Goal: Task Accomplishment & Management: Manage account settings

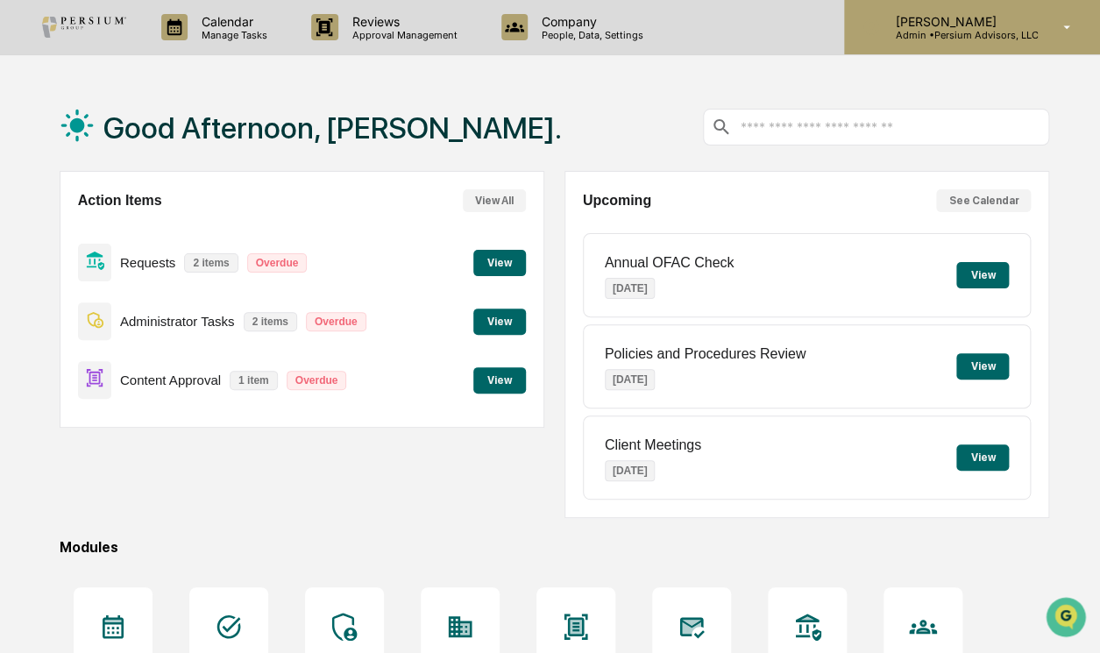
click at [1025, 31] on p "Admin • Persium Advisors, LLC" at bounding box center [959, 35] width 157 height 12
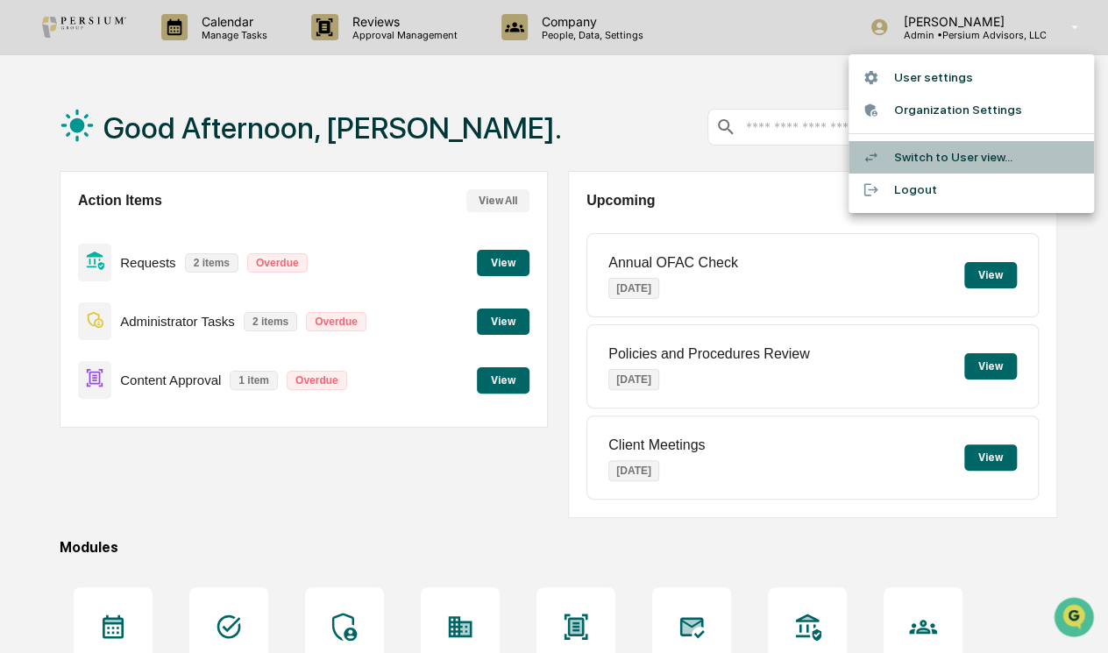
click at [922, 150] on li "Switch to User view..." at bounding box center [972, 157] width 246 height 32
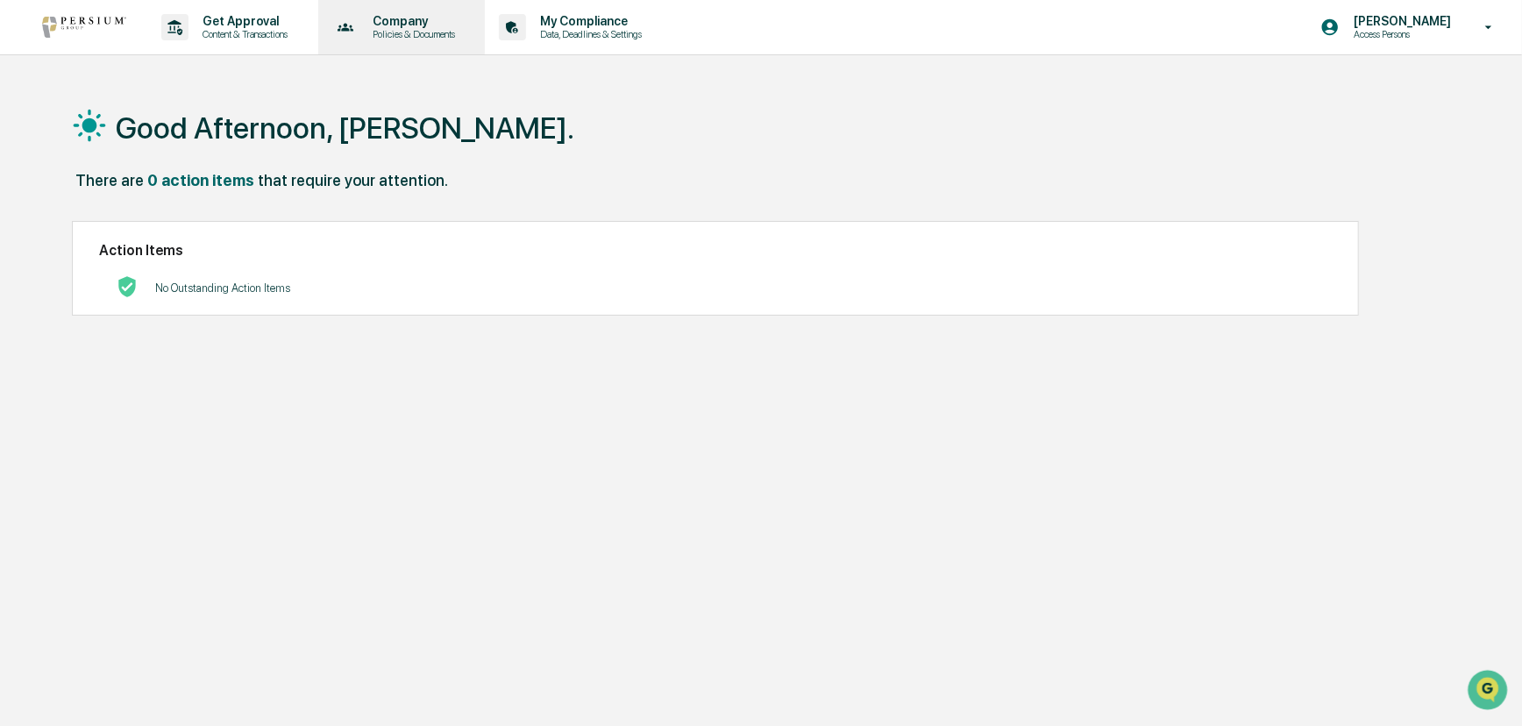
click at [419, 16] on p "Company" at bounding box center [411, 21] width 105 height 14
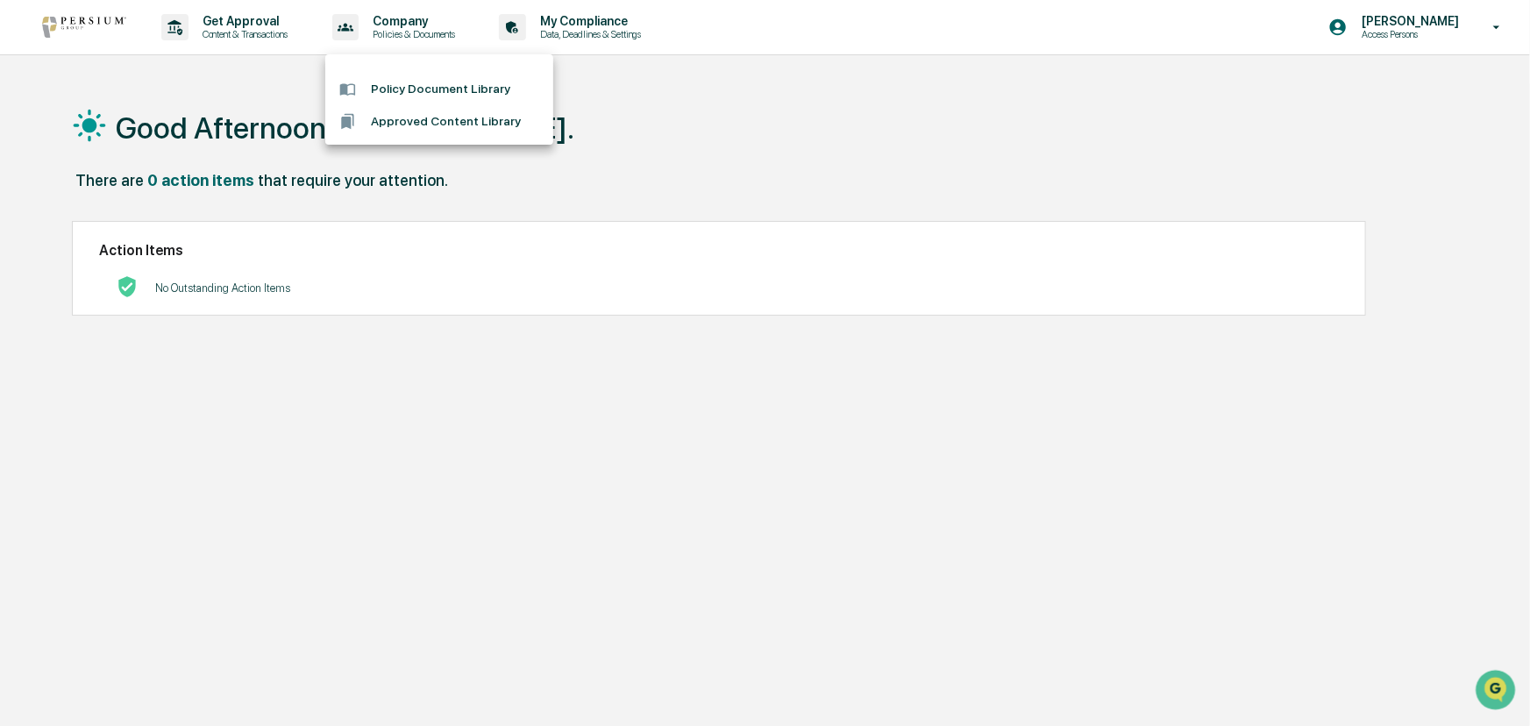
click at [431, 26] on div at bounding box center [765, 363] width 1530 height 726
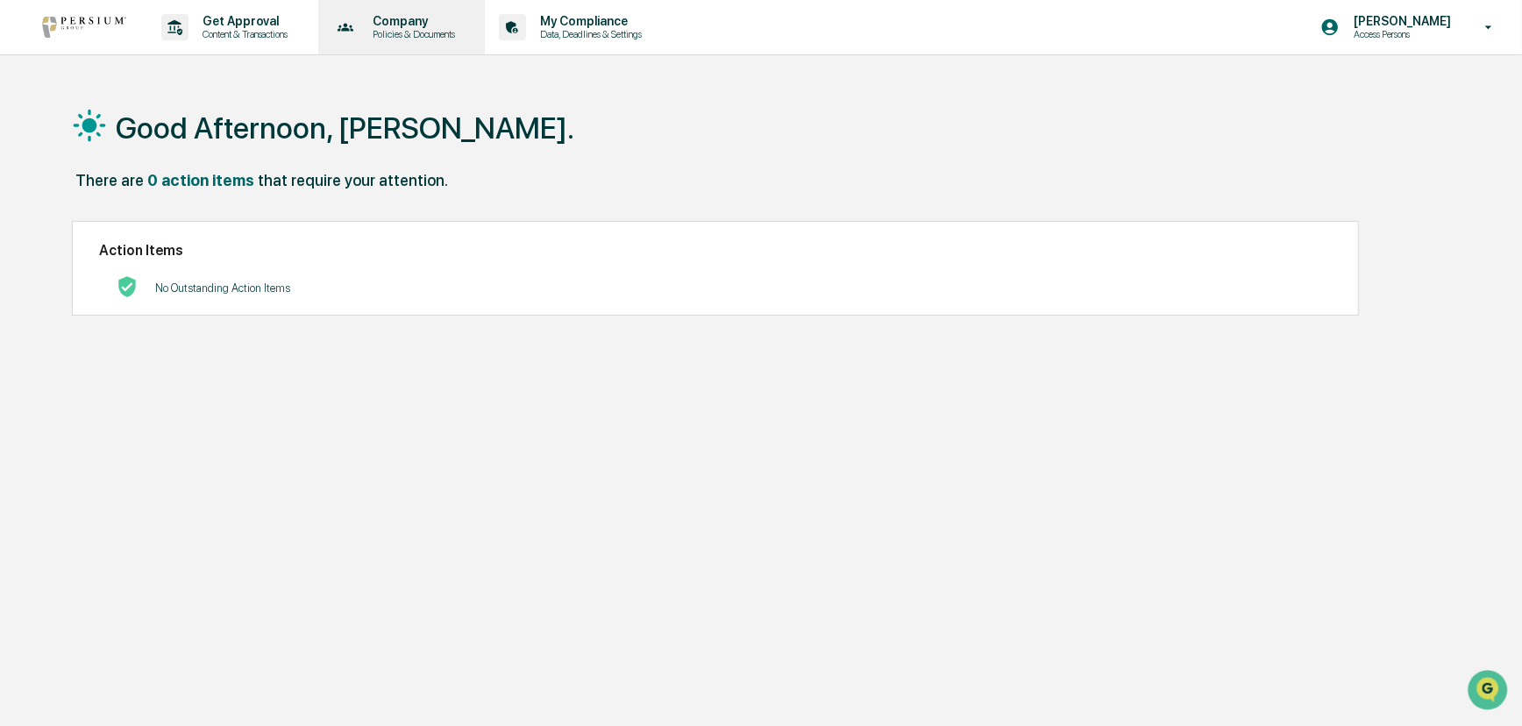
click at [428, 35] on p "Policies & Documents" at bounding box center [411, 34] width 105 height 12
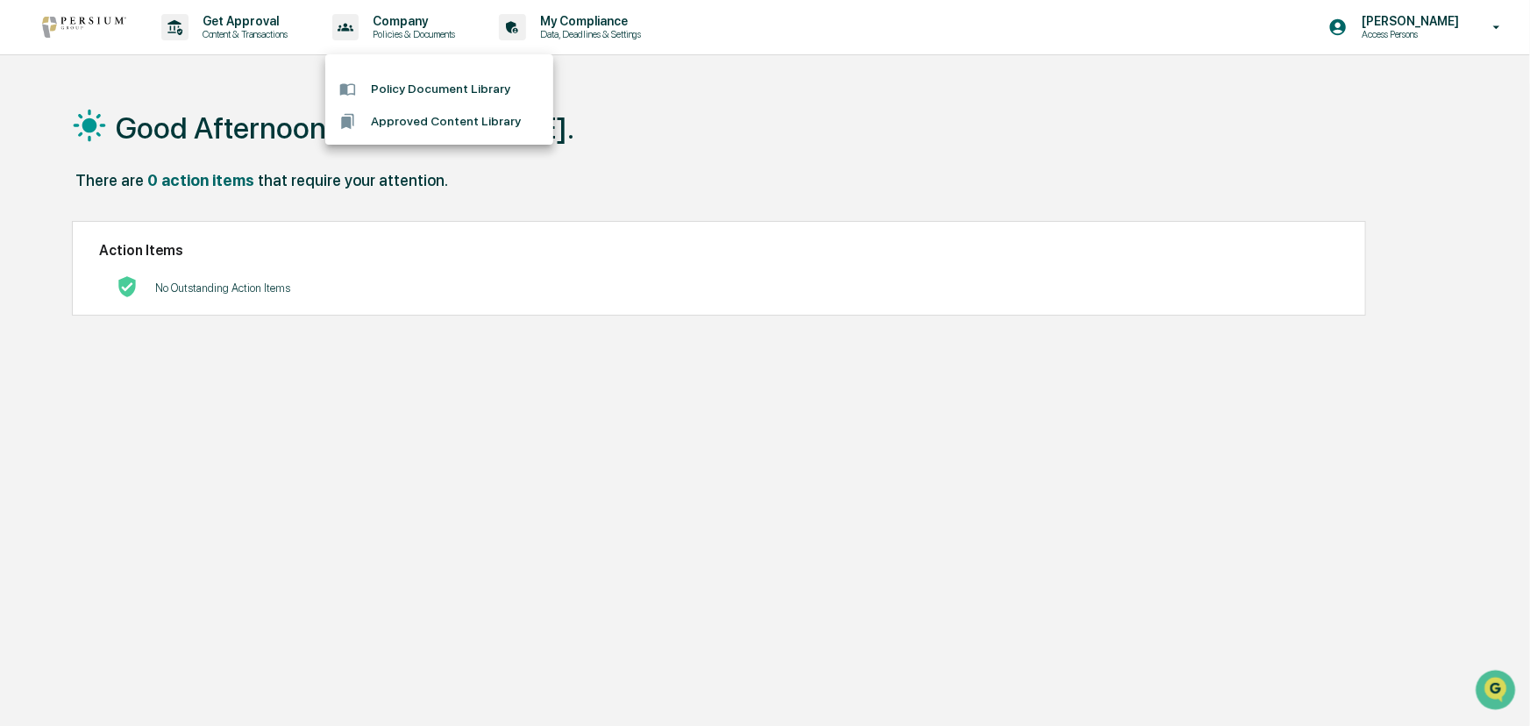
click at [413, 88] on li "Policy Document Library" at bounding box center [439, 89] width 228 height 32
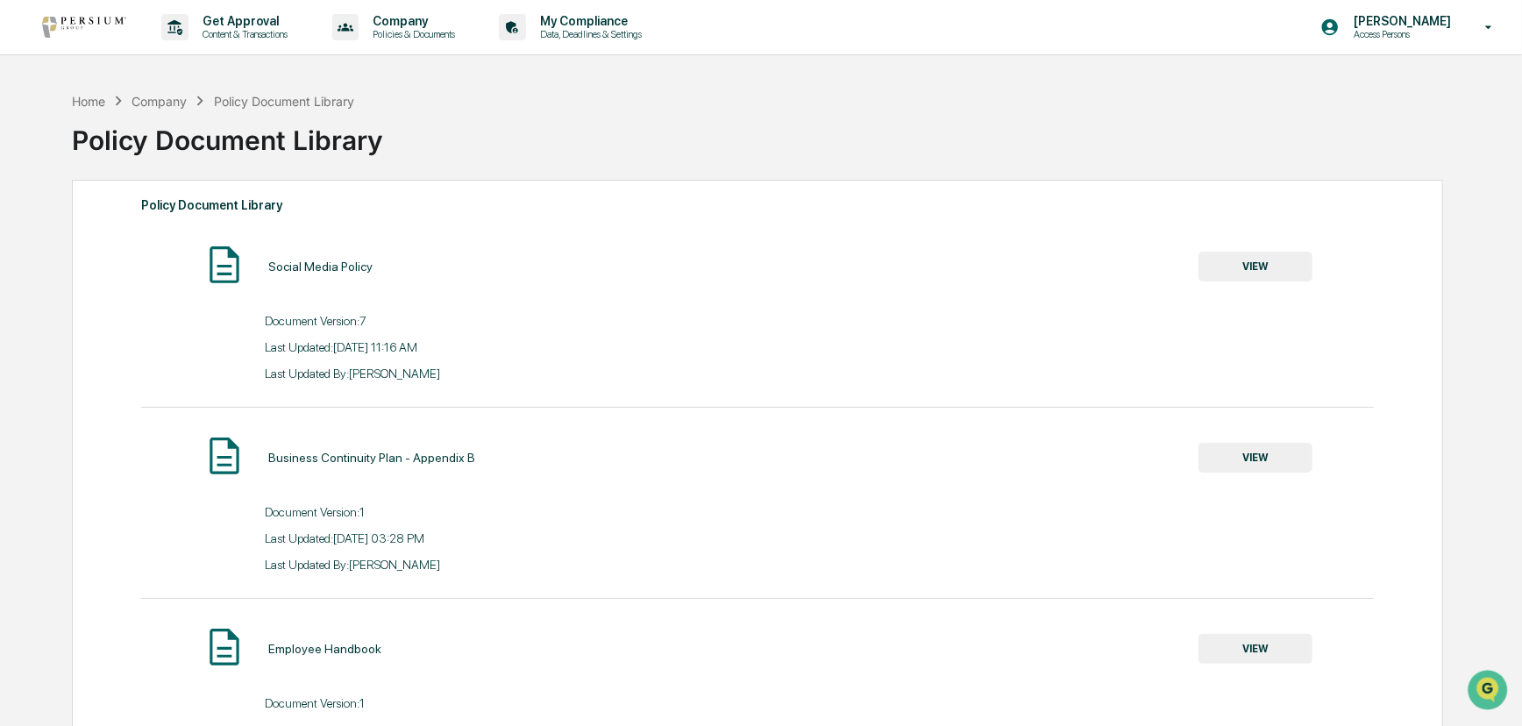
scroll to position [79, 0]
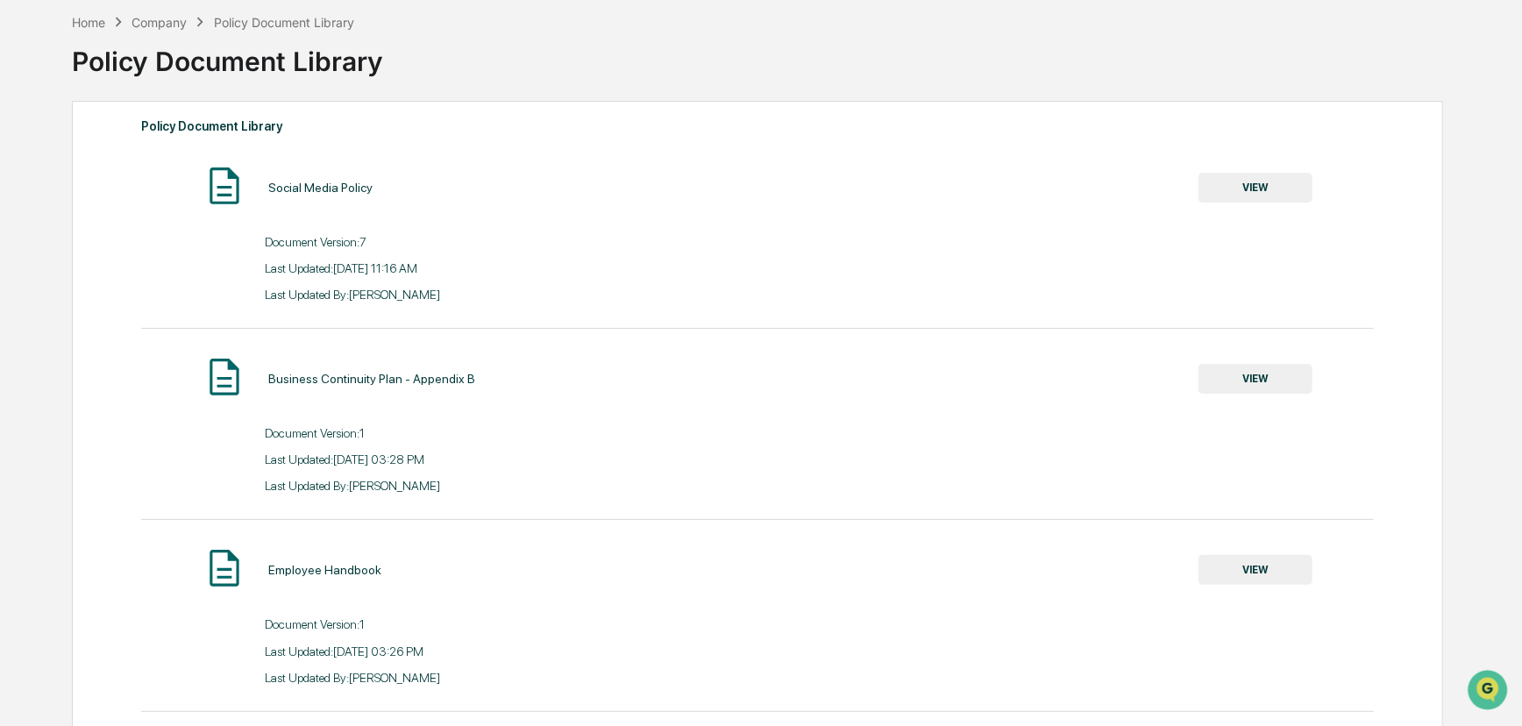
click at [1236, 180] on button "VIEW" at bounding box center [1256, 188] width 114 height 30
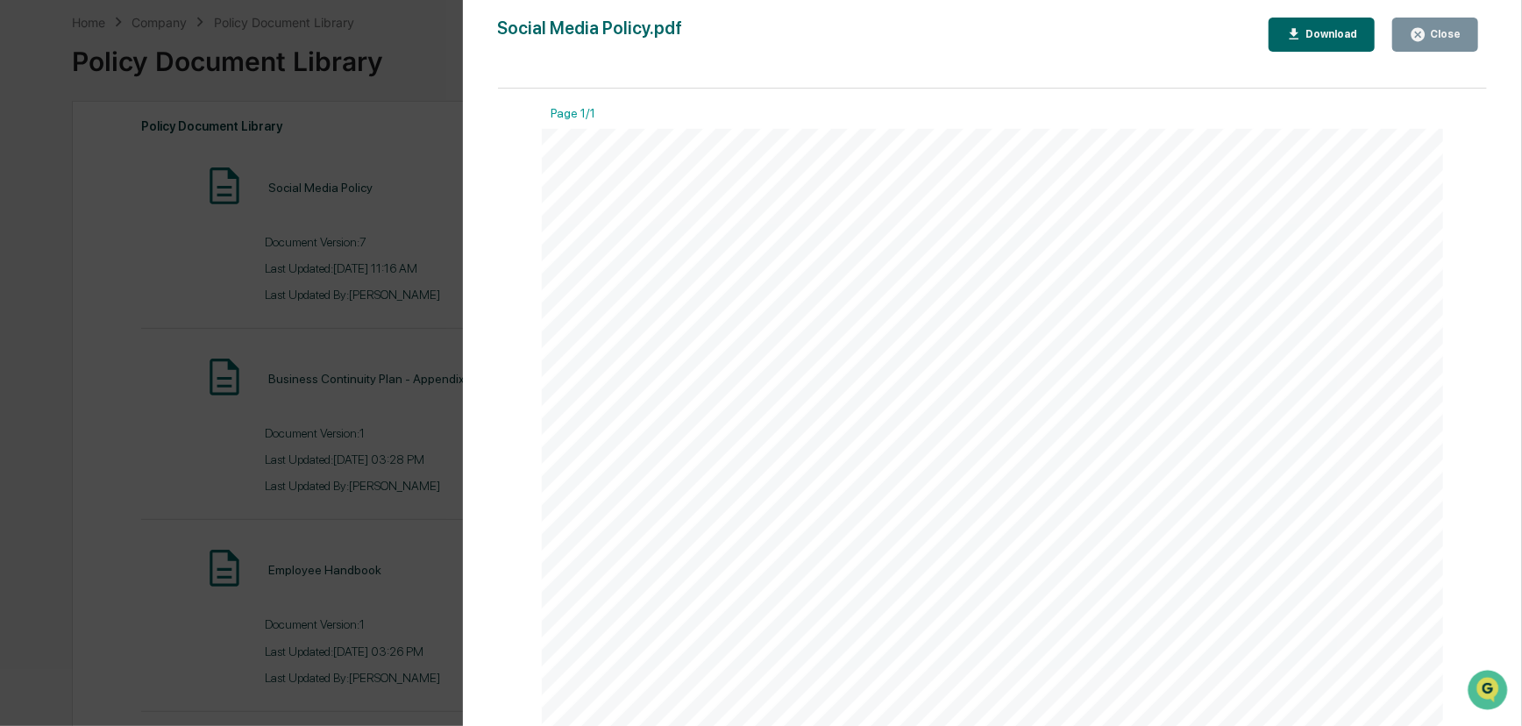
click at [152, 252] on div "Version History [DATE] 03:16 PM [PERSON_NAME] [DATE] 03:16 PM [PERSON_NAME] [DA…" at bounding box center [761, 363] width 1522 height 726
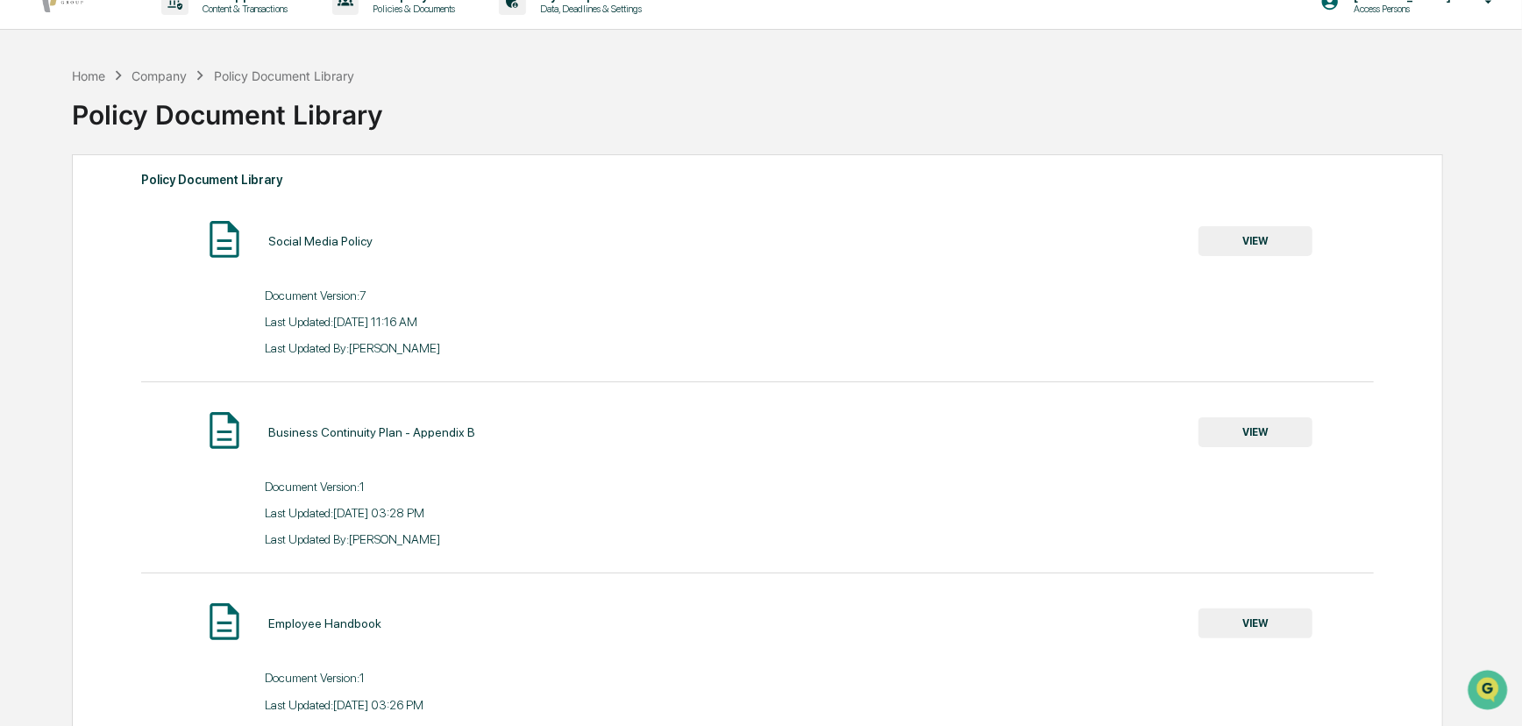
scroll to position [0, 0]
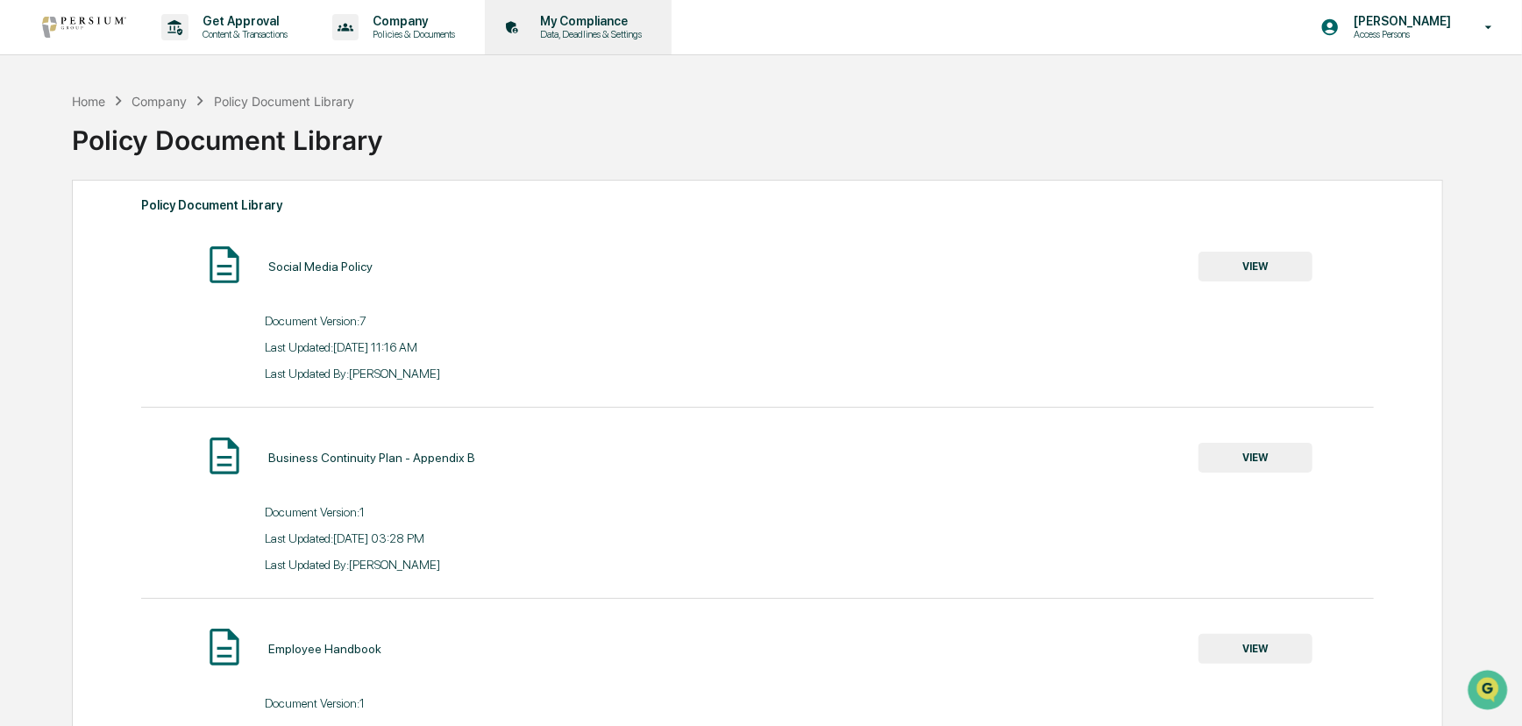
click at [602, 17] on p "My Compliance" at bounding box center [588, 21] width 125 height 14
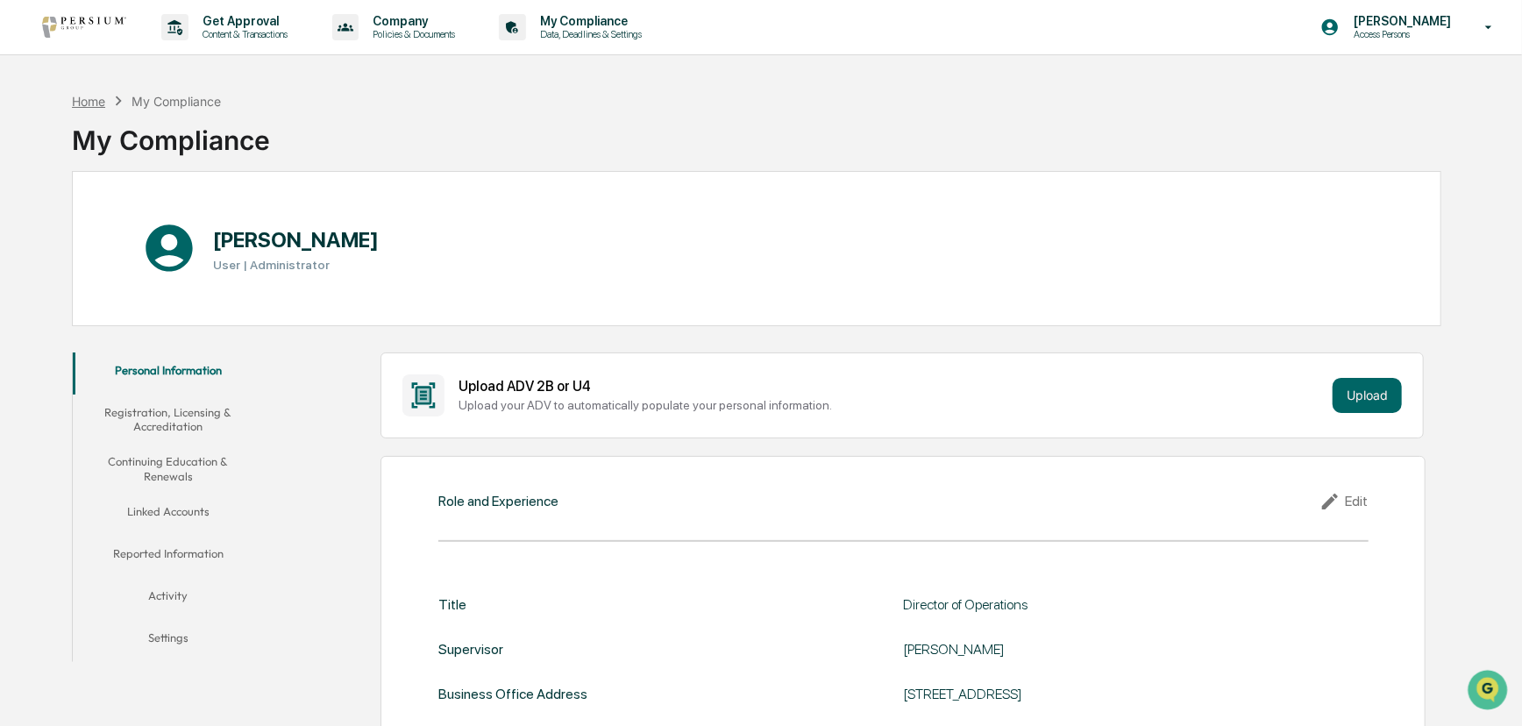
click at [79, 102] on div "Home" at bounding box center [88, 101] width 33 height 15
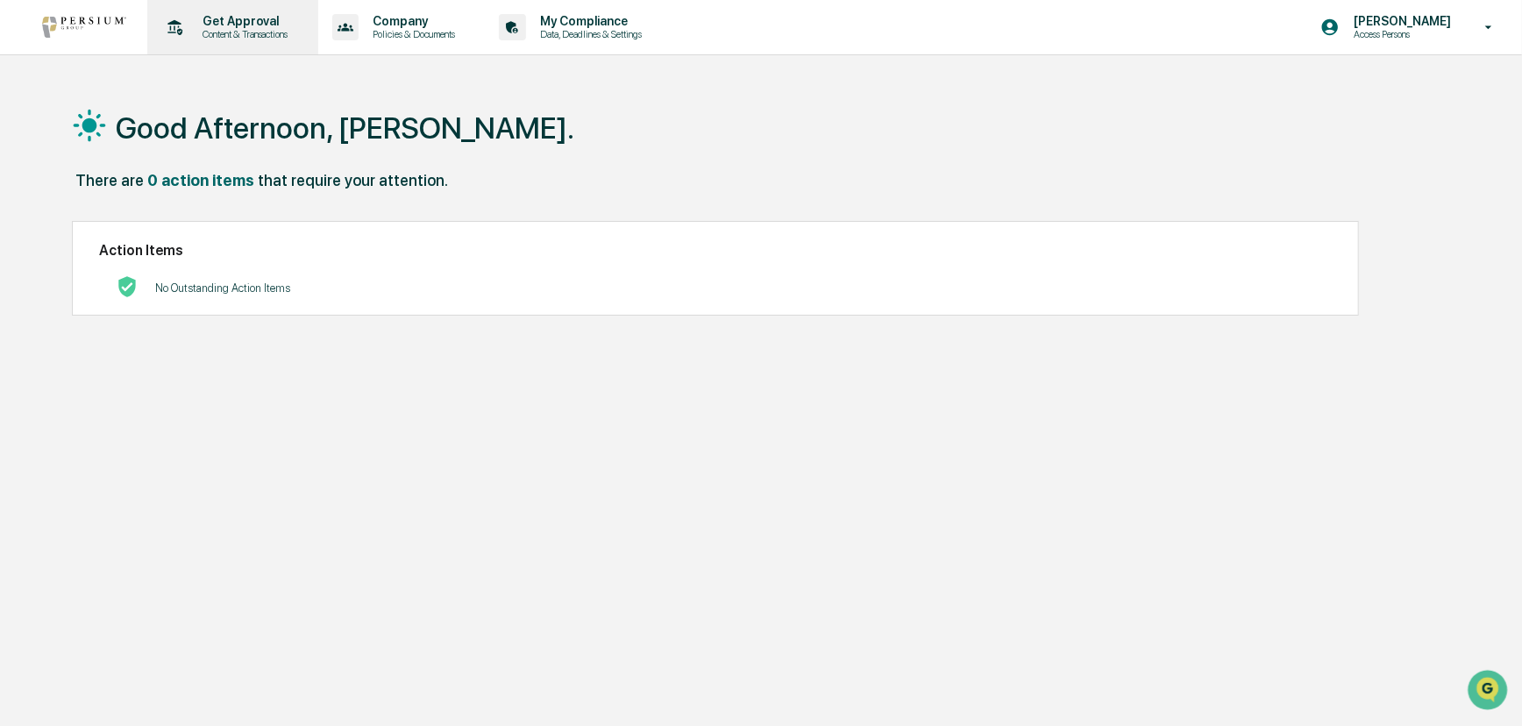
click at [221, 29] on p "Content & Transactions" at bounding box center [243, 34] width 109 height 12
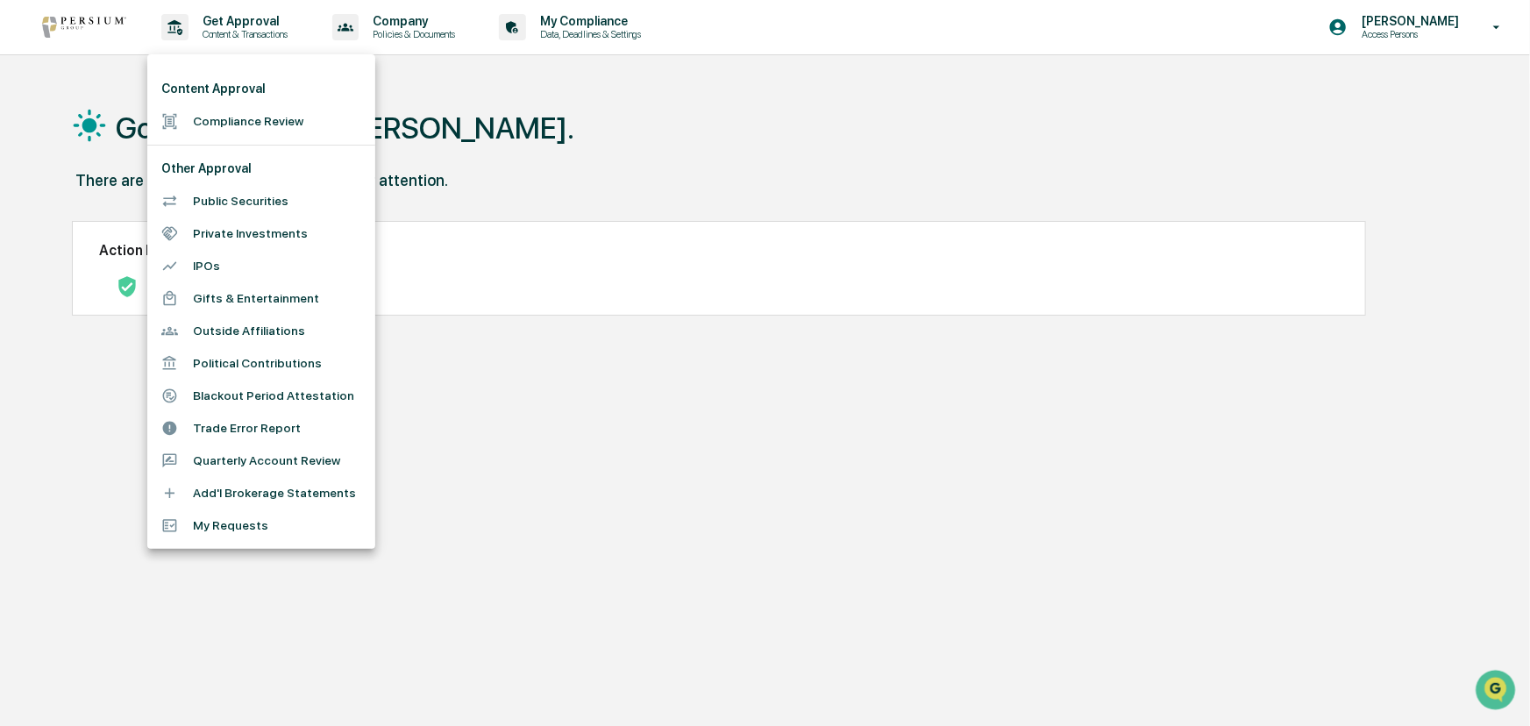
click at [280, 301] on li "Gifts & Entertainment" at bounding box center [261, 298] width 228 height 32
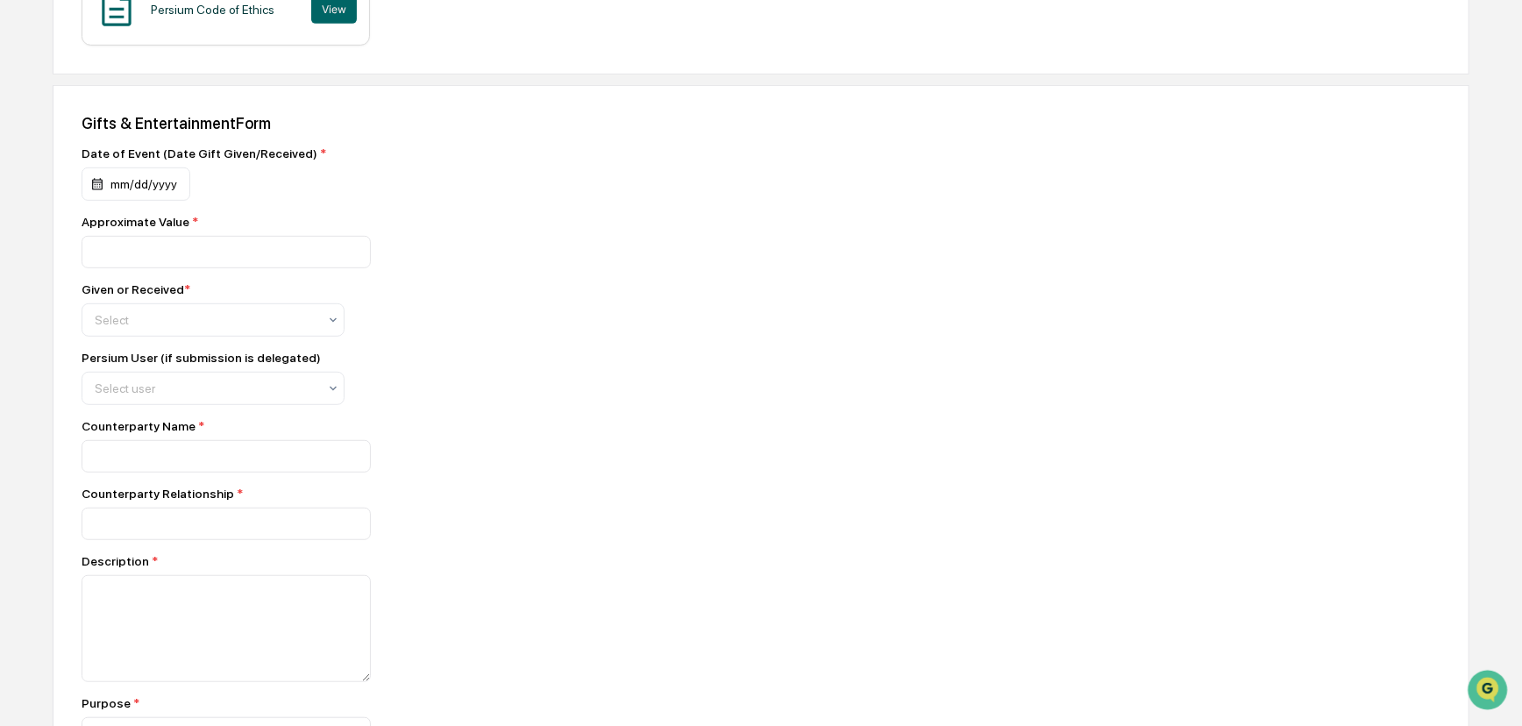
scroll to position [558, 0]
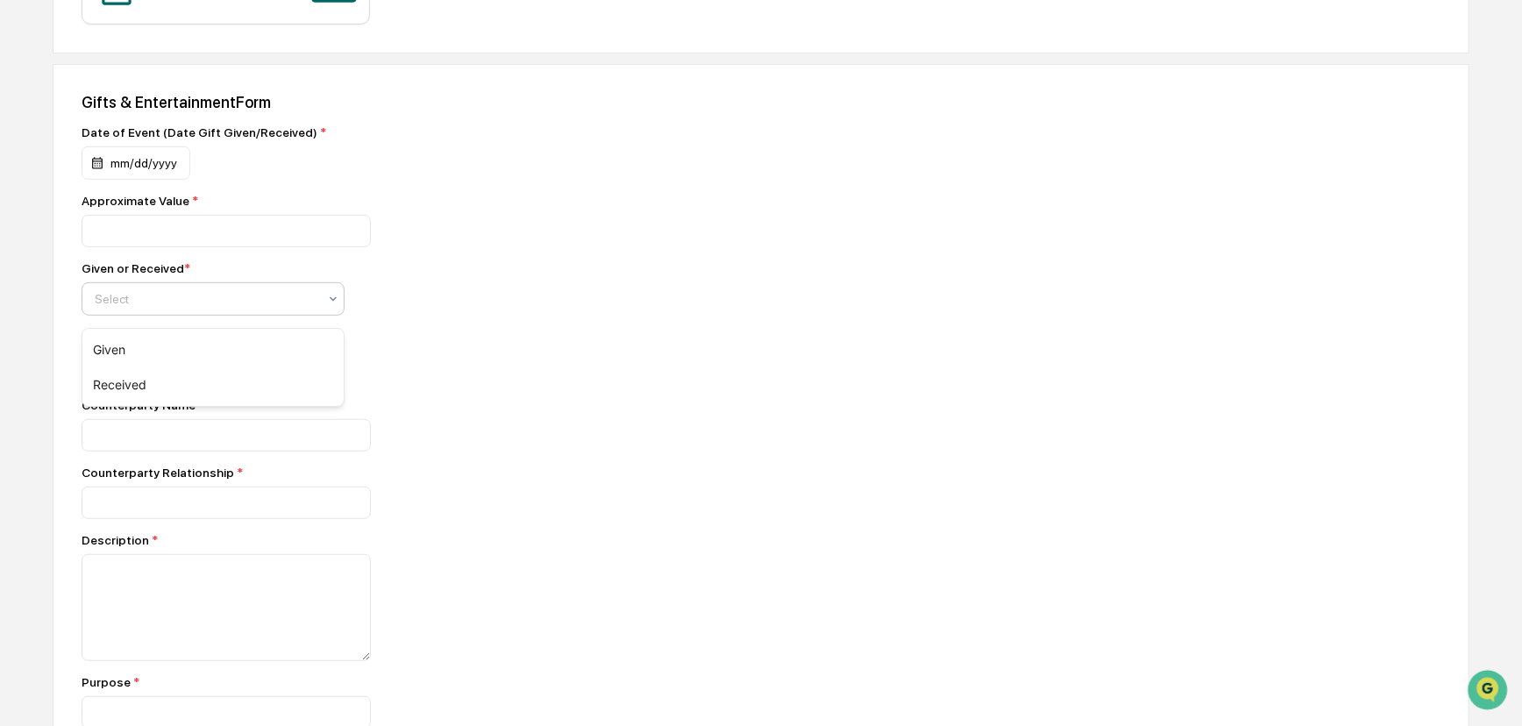
click at [105, 301] on div at bounding box center [206, 299] width 223 height 18
click at [552, 316] on div "Given or Received * 2 results available. Use Up and Down to choose options, pre…" at bounding box center [389, 288] width 614 height 54
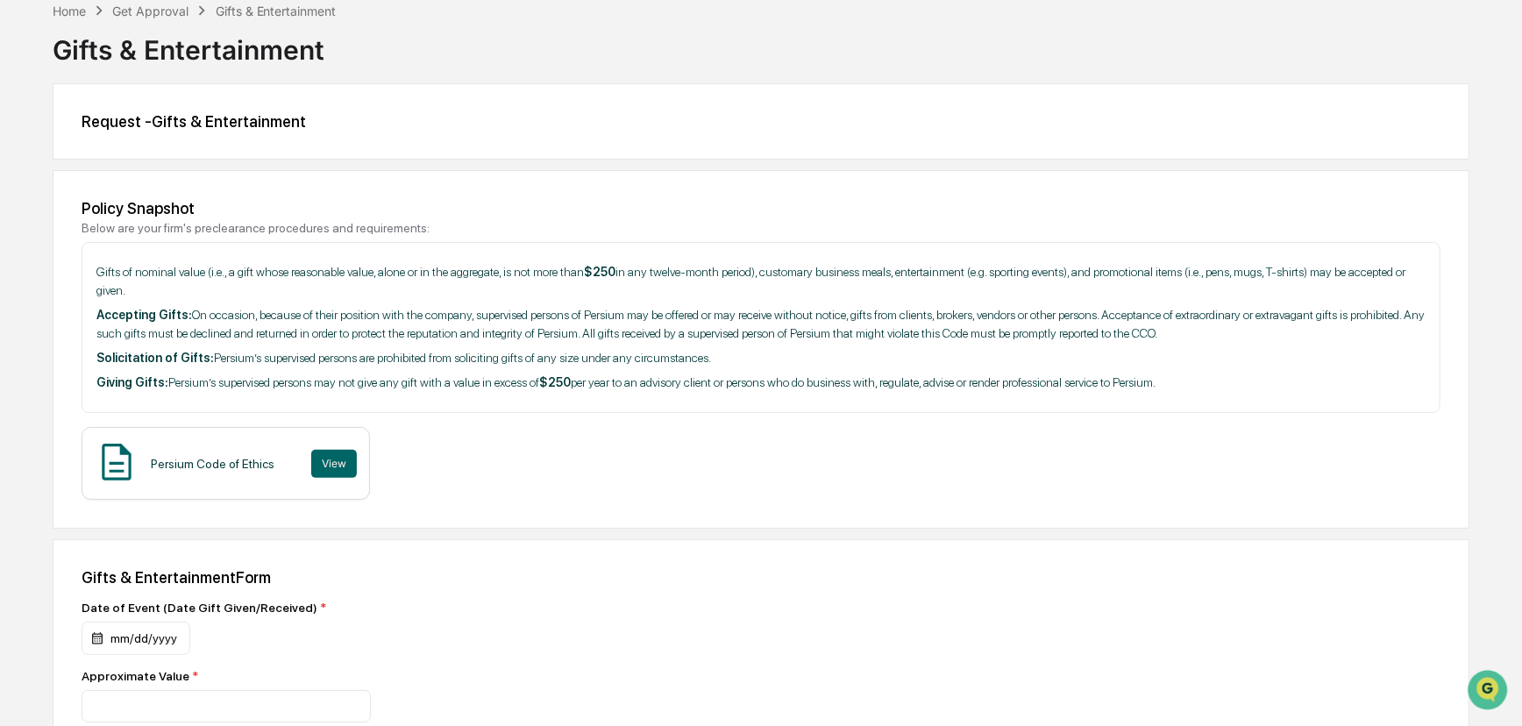
scroll to position [0, 0]
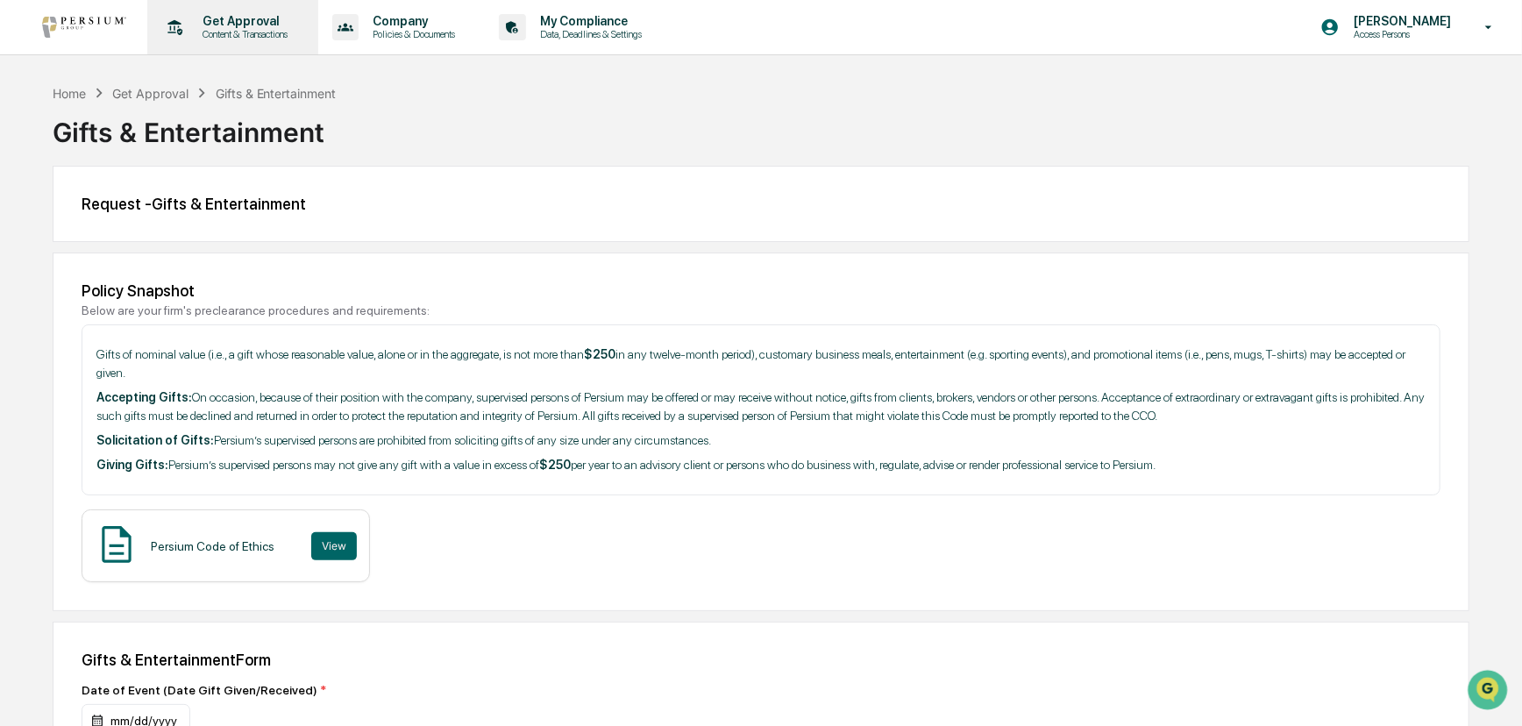
click at [200, 34] on p "Content & Transactions" at bounding box center [243, 34] width 109 height 12
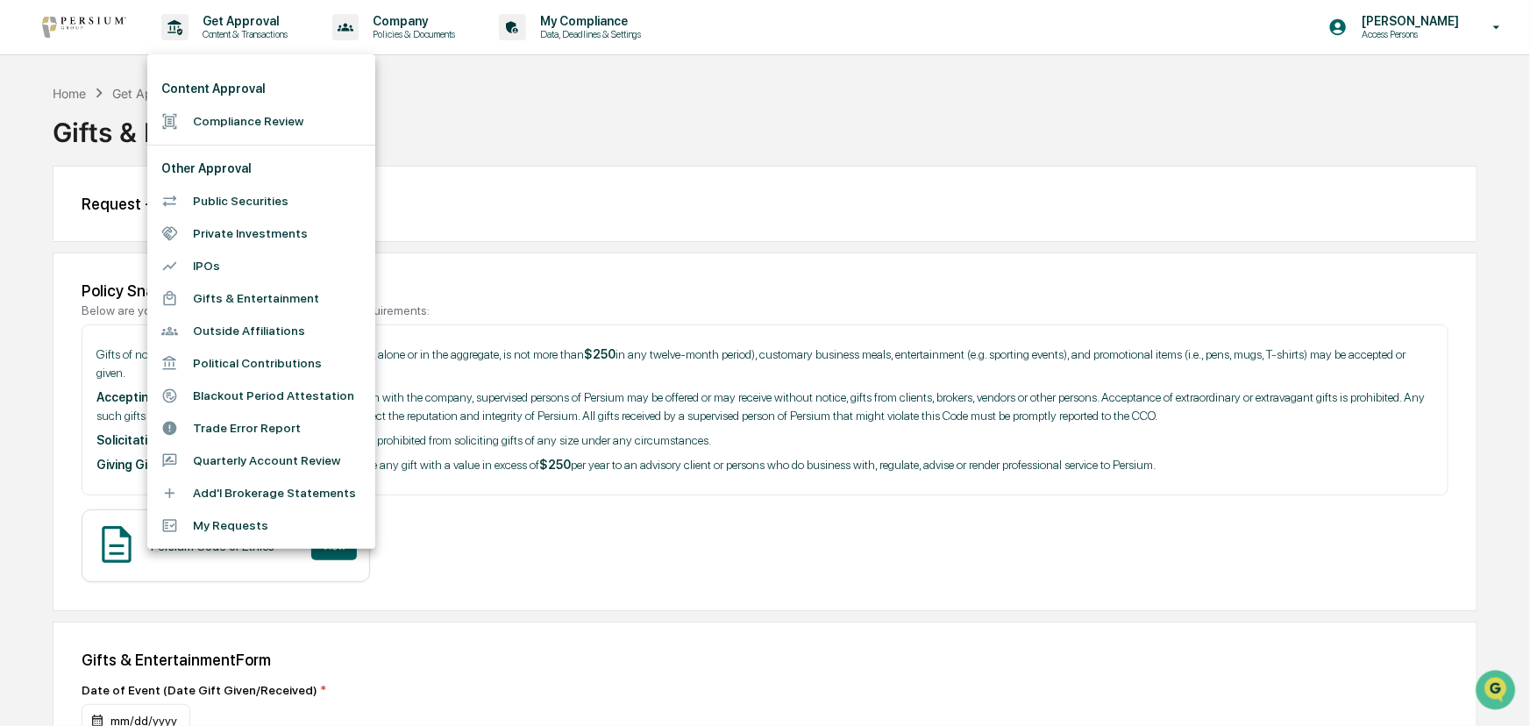
click at [238, 228] on li "Private Investments" at bounding box center [261, 233] width 228 height 32
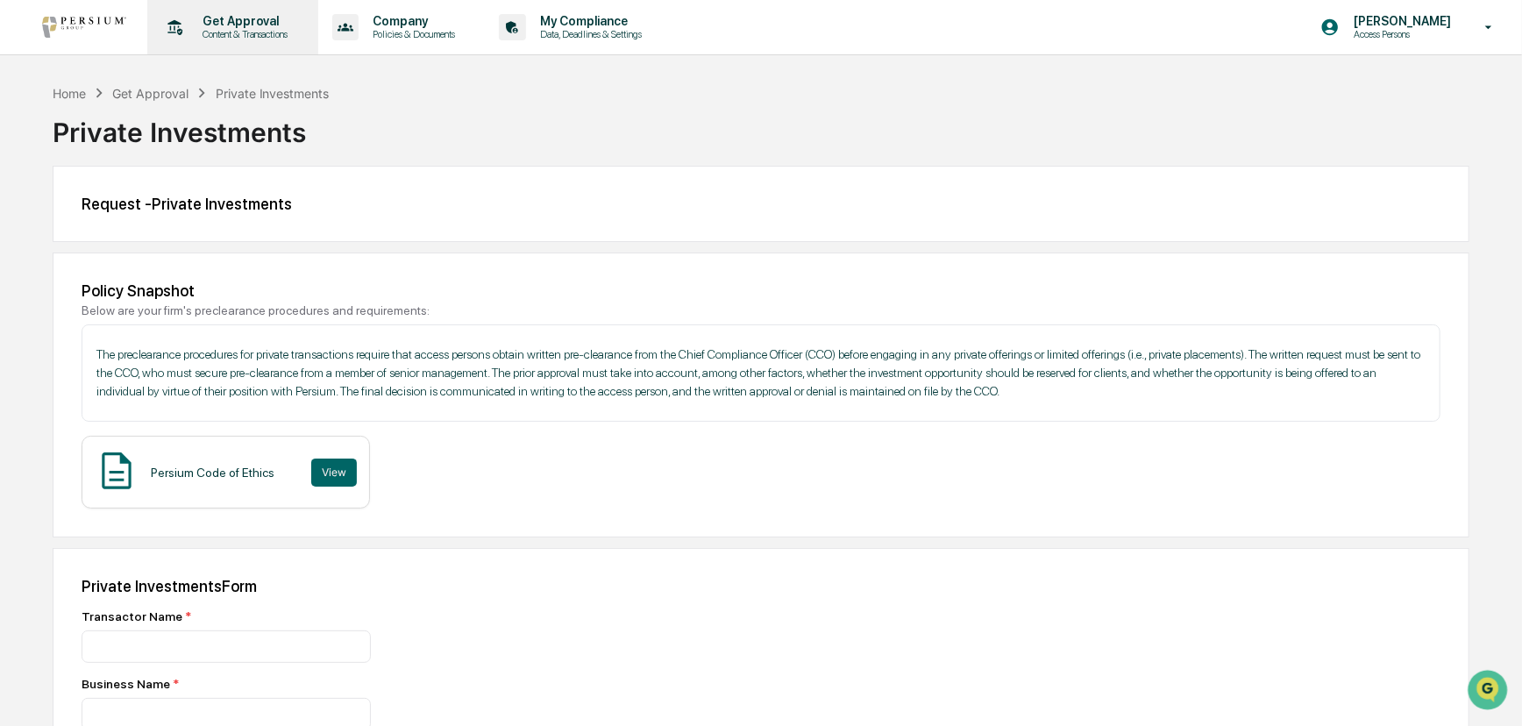
click at [237, 18] on p "Get Approval" at bounding box center [243, 21] width 109 height 14
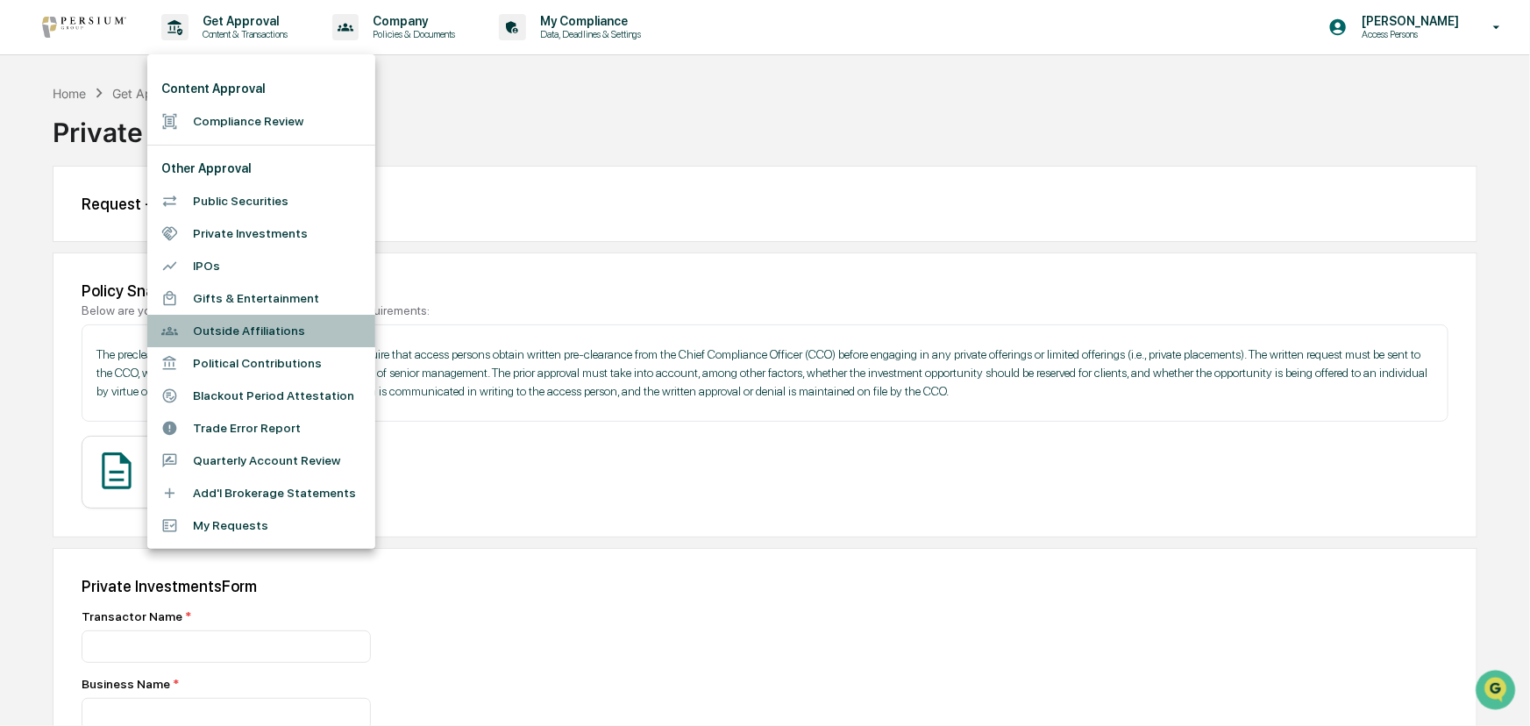
click at [253, 332] on li "Outside Affiliations" at bounding box center [261, 331] width 228 height 32
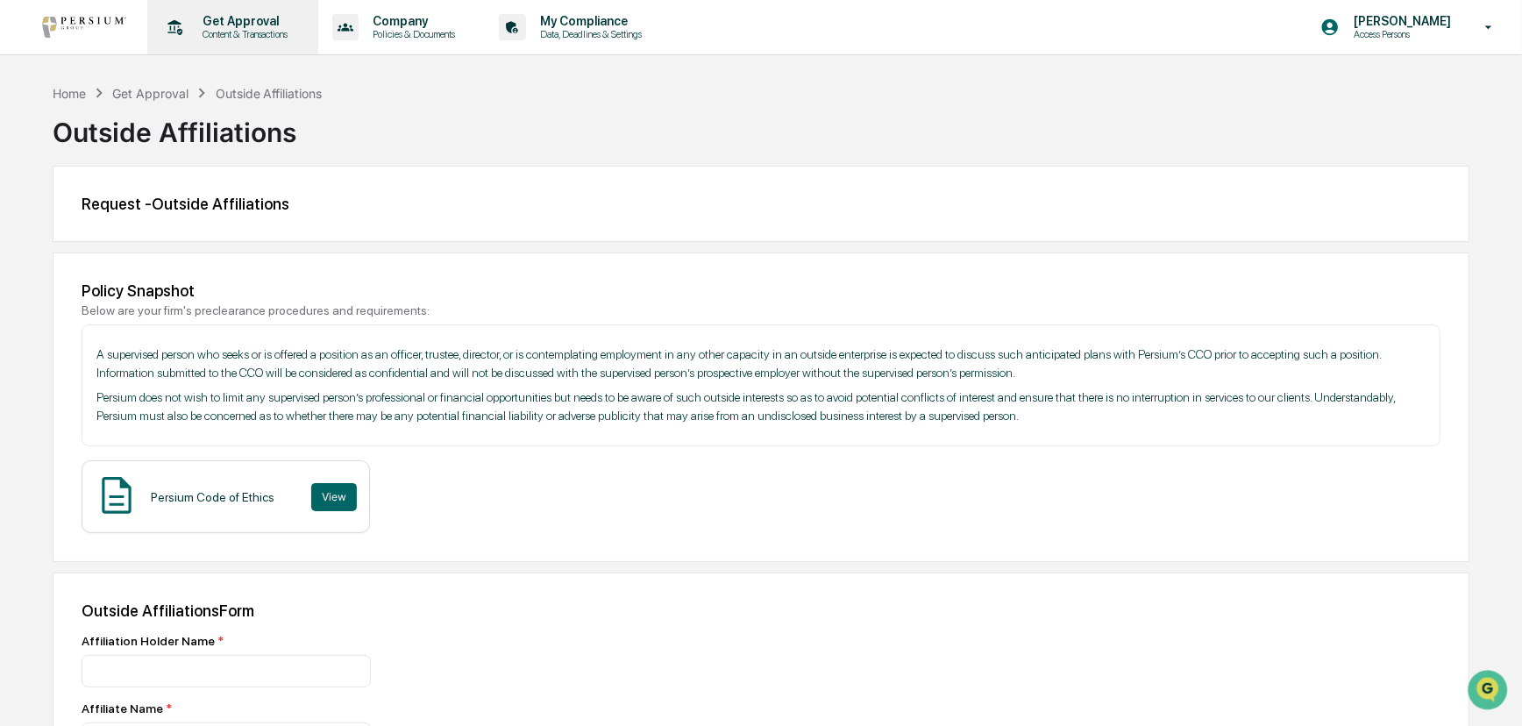
click at [236, 23] on p "Get Approval" at bounding box center [243, 21] width 109 height 14
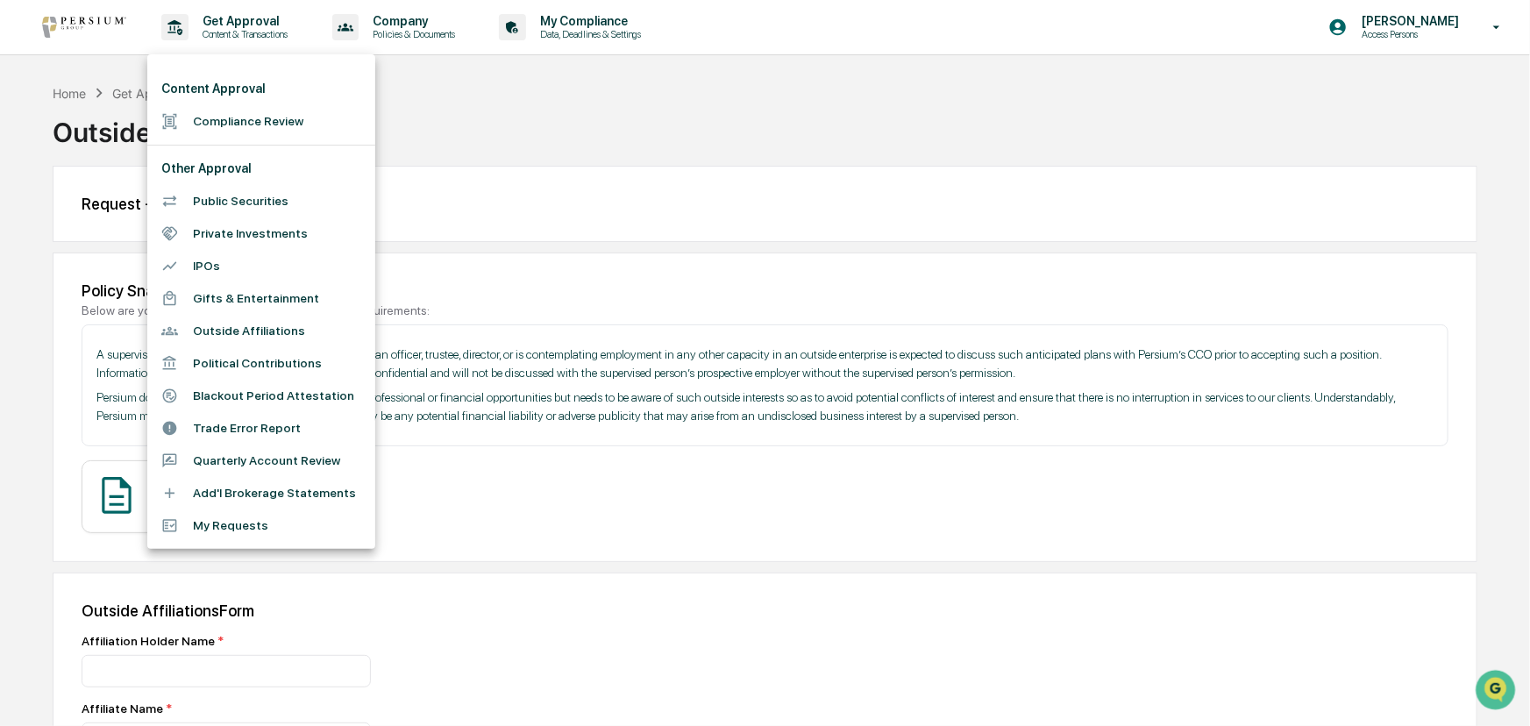
click at [226, 273] on li "IPOs" at bounding box center [261, 266] width 228 height 32
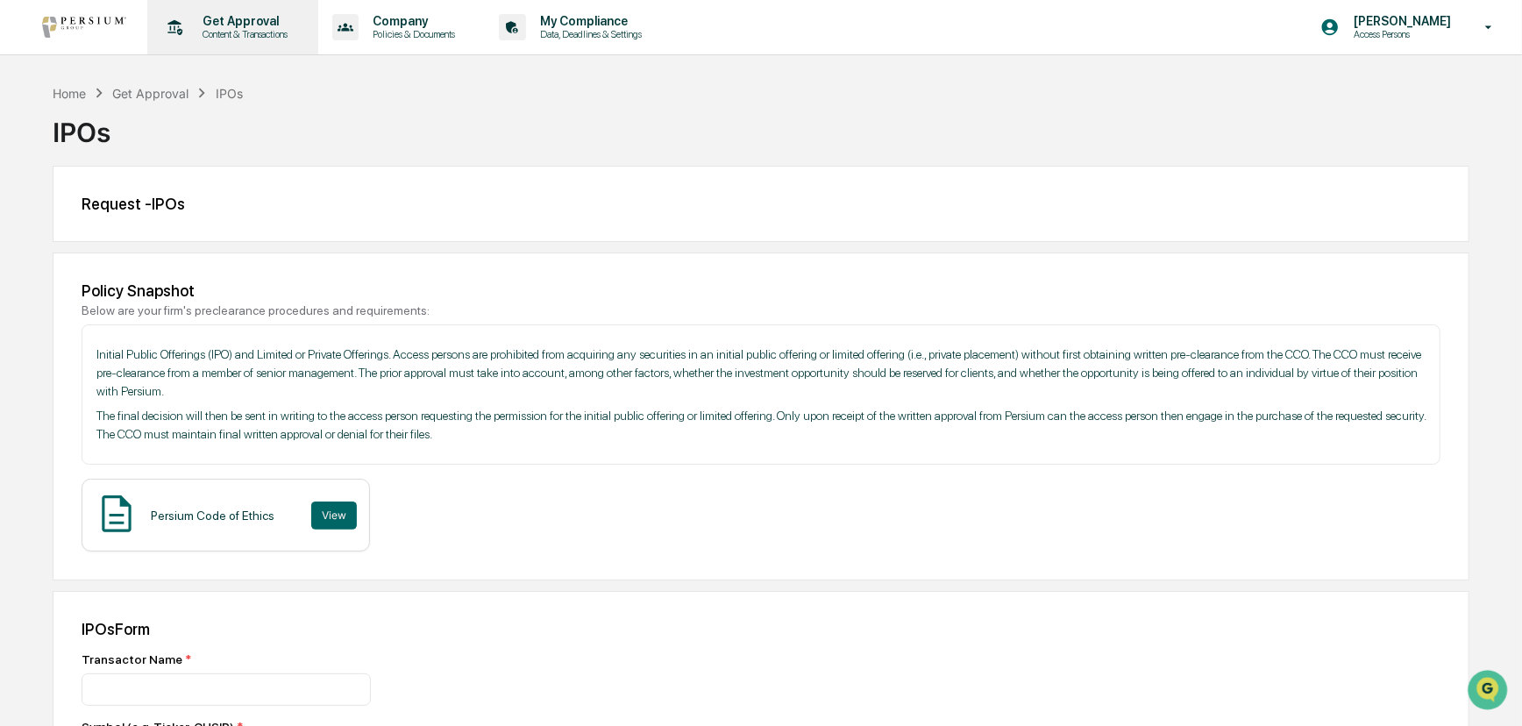
click at [217, 33] on p "Content & Transactions" at bounding box center [243, 34] width 109 height 12
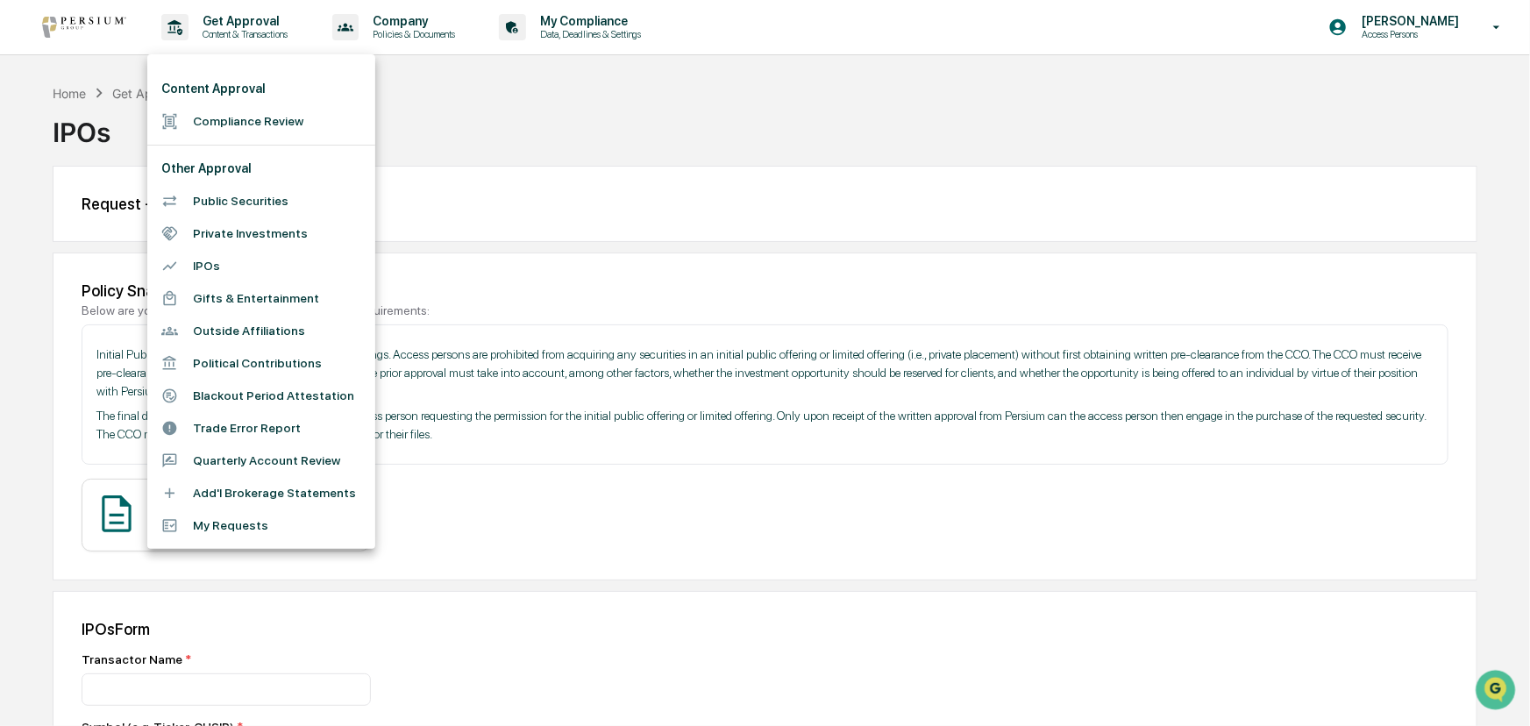
click at [244, 490] on li "Add'l Brokerage Statements" at bounding box center [261, 493] width 228 height 32
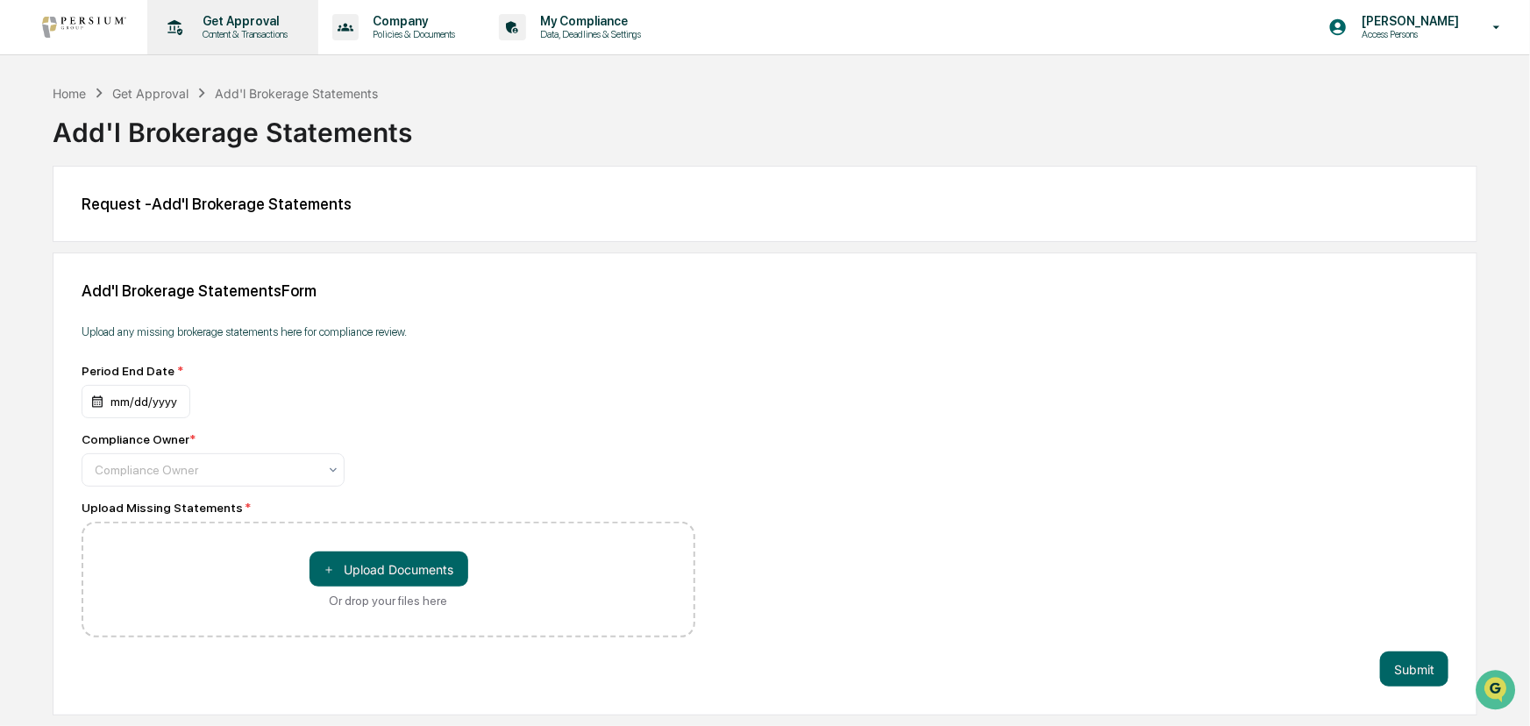
click at [240, 44] on div "Get Approval Content & Transactions" at bounding box center [230, 27] width 153 height 54
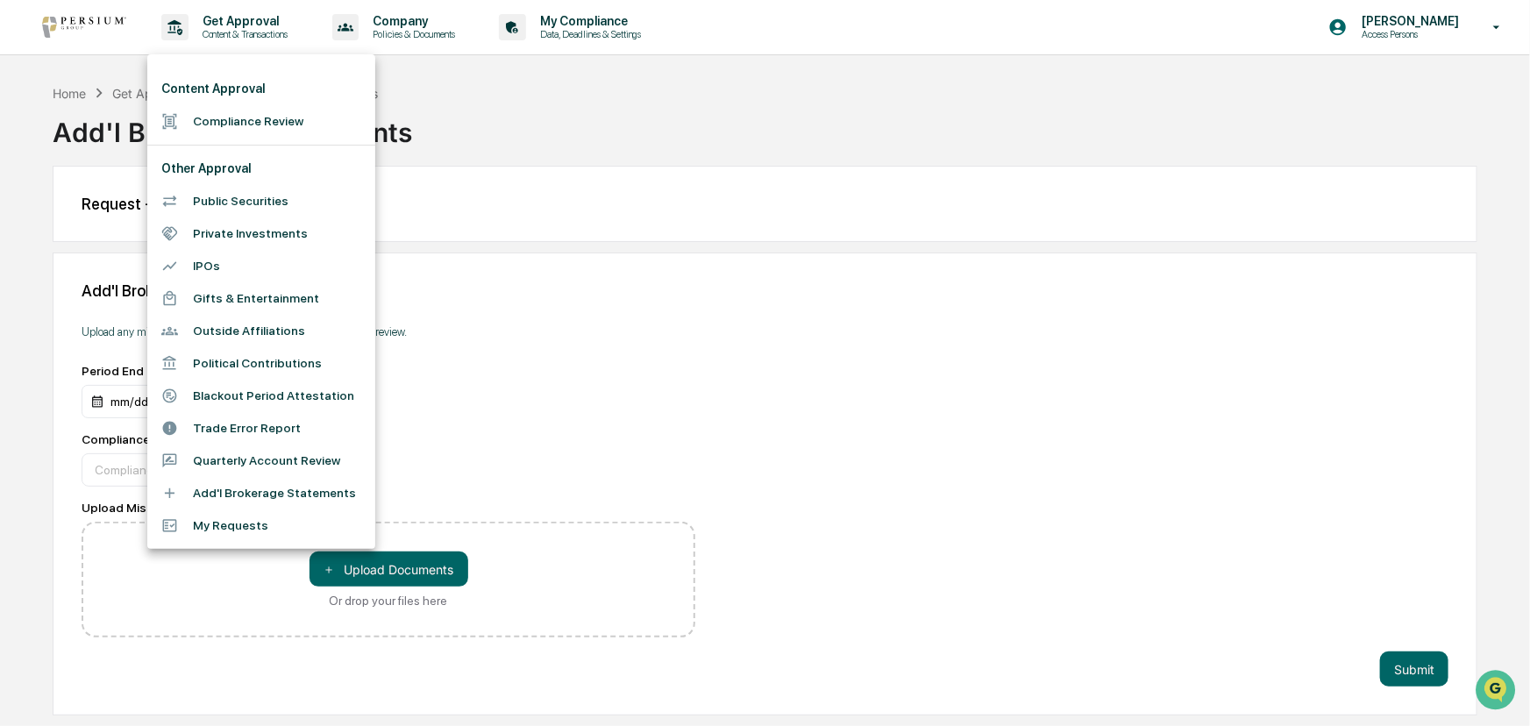
click at [268, 120] on li "Compliance Review" at bounding box center [261, 121] width 228 height 32
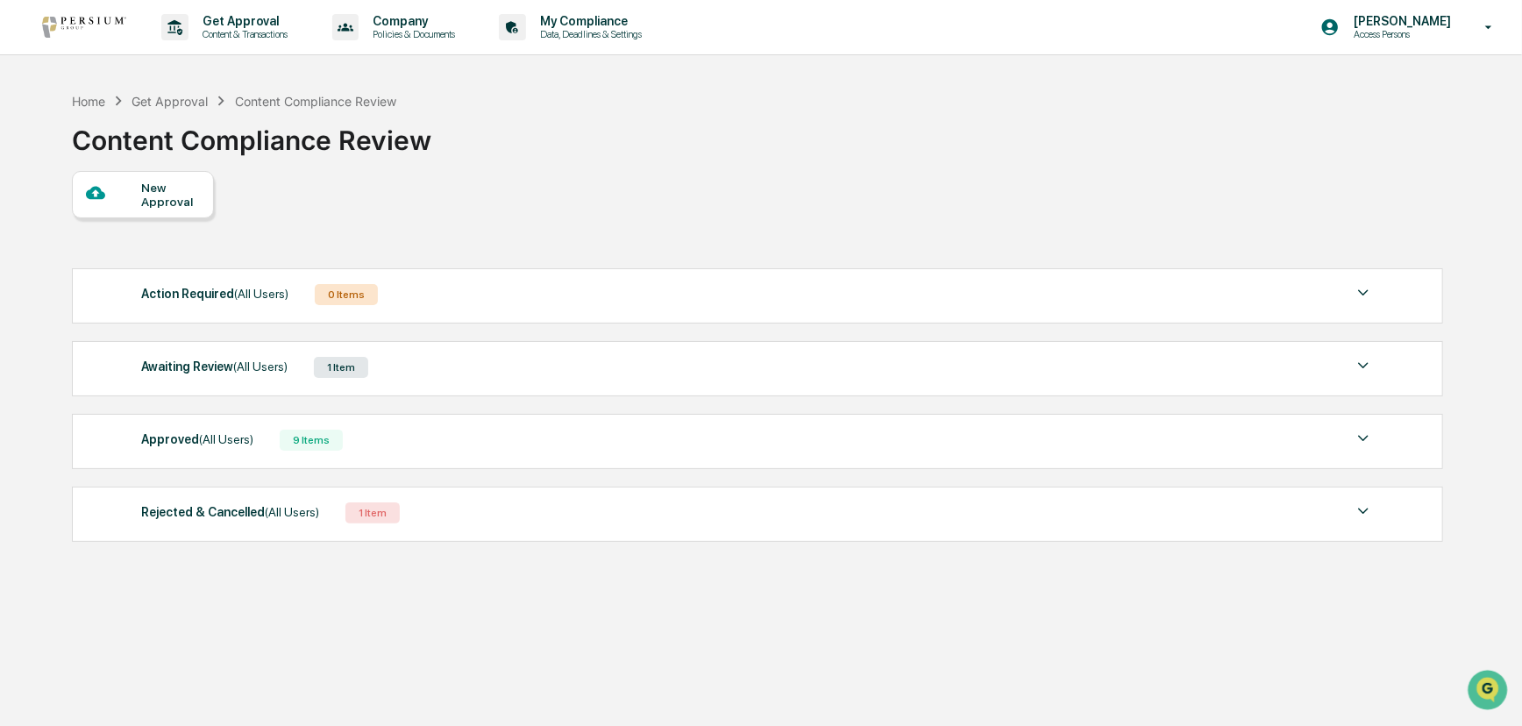
click at [480, 189] on div "New Approval" at bounding box center [757, 194] width 1370 height 47
click at [230, 39] on p "Content & Transactions" at bounding box center [243, 34] width 109 height 12
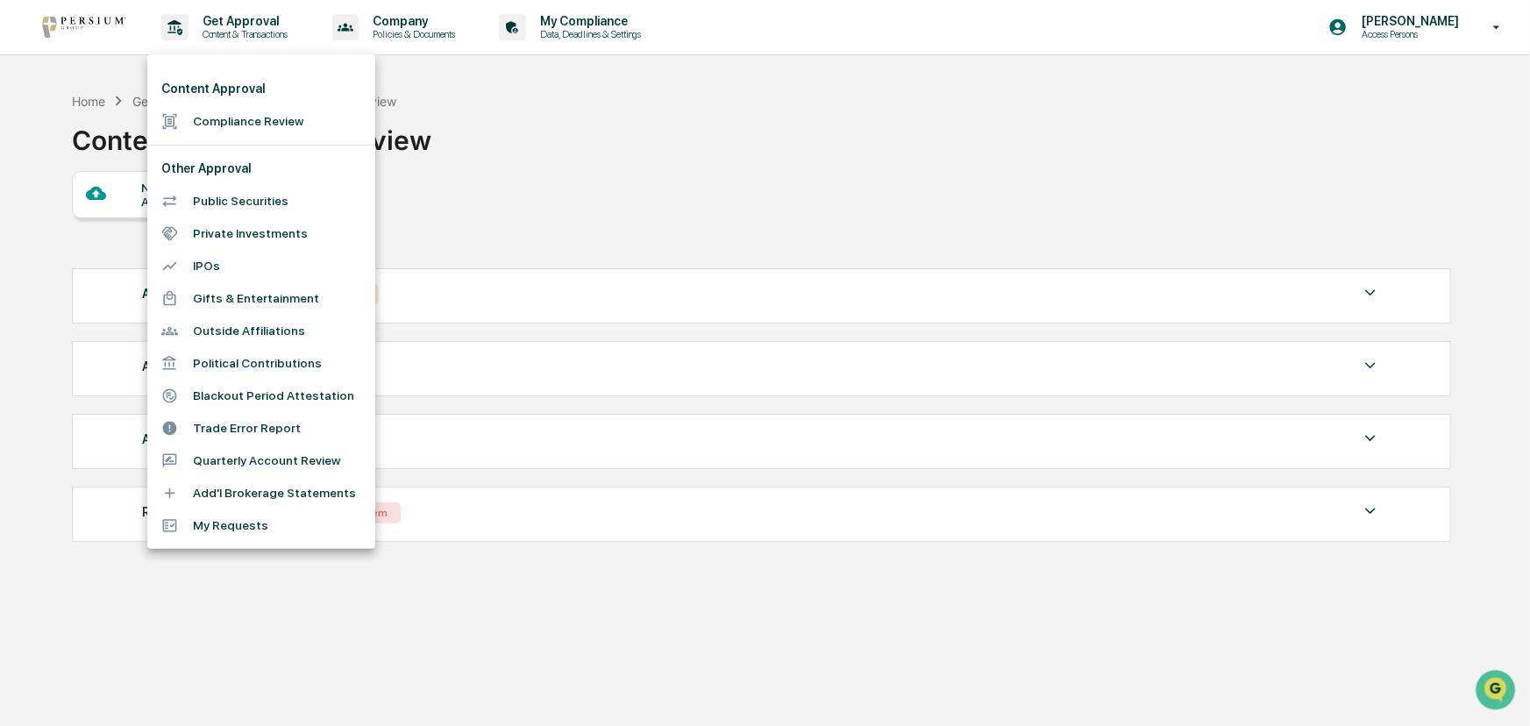
click at [559, 114] on div at bounding box center [765, 363] width 1530 height 726
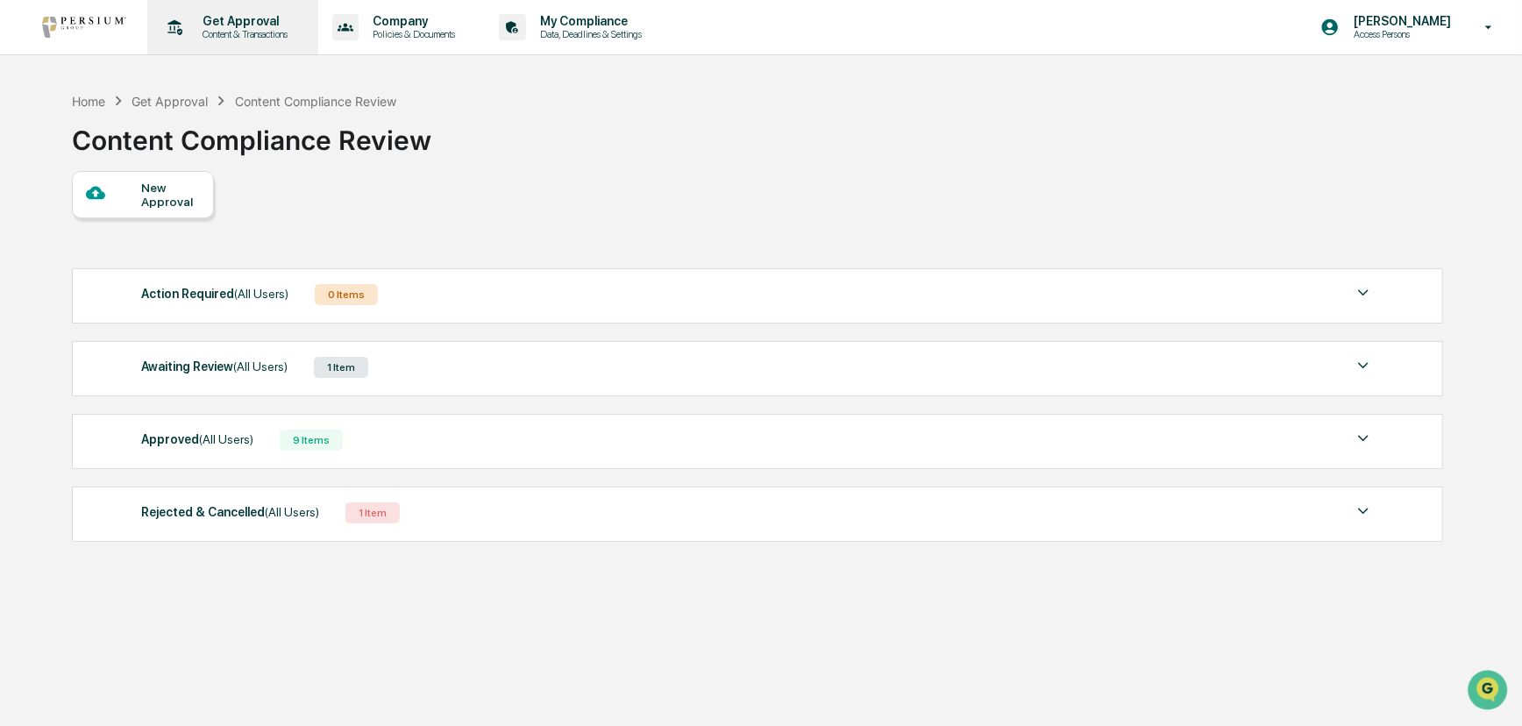
click at [271, 11] on div "Get Approval Content & Transactions" at bounding box center [230, 27] width 153 height 54
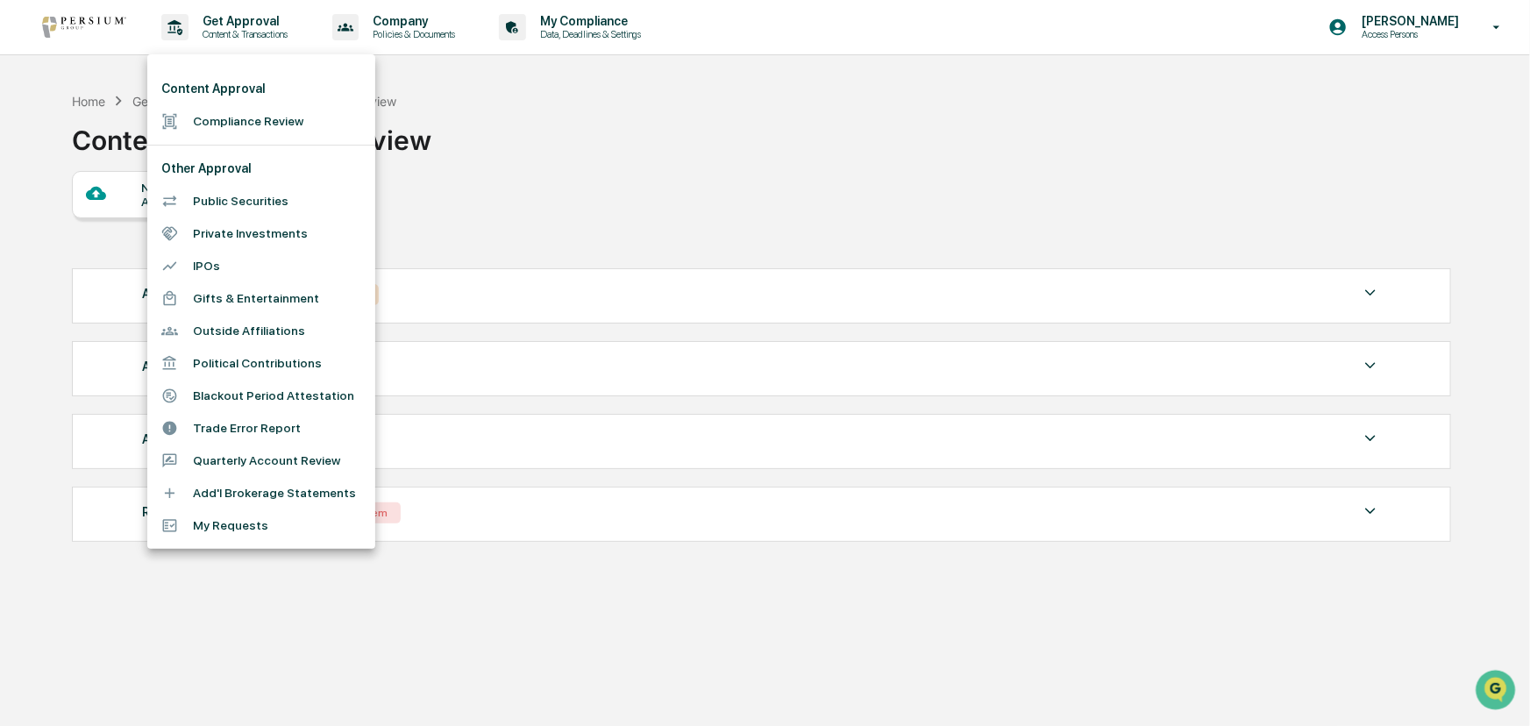
click at [710, 162] on div at bounding box center [765, 363] width 1530 height 726
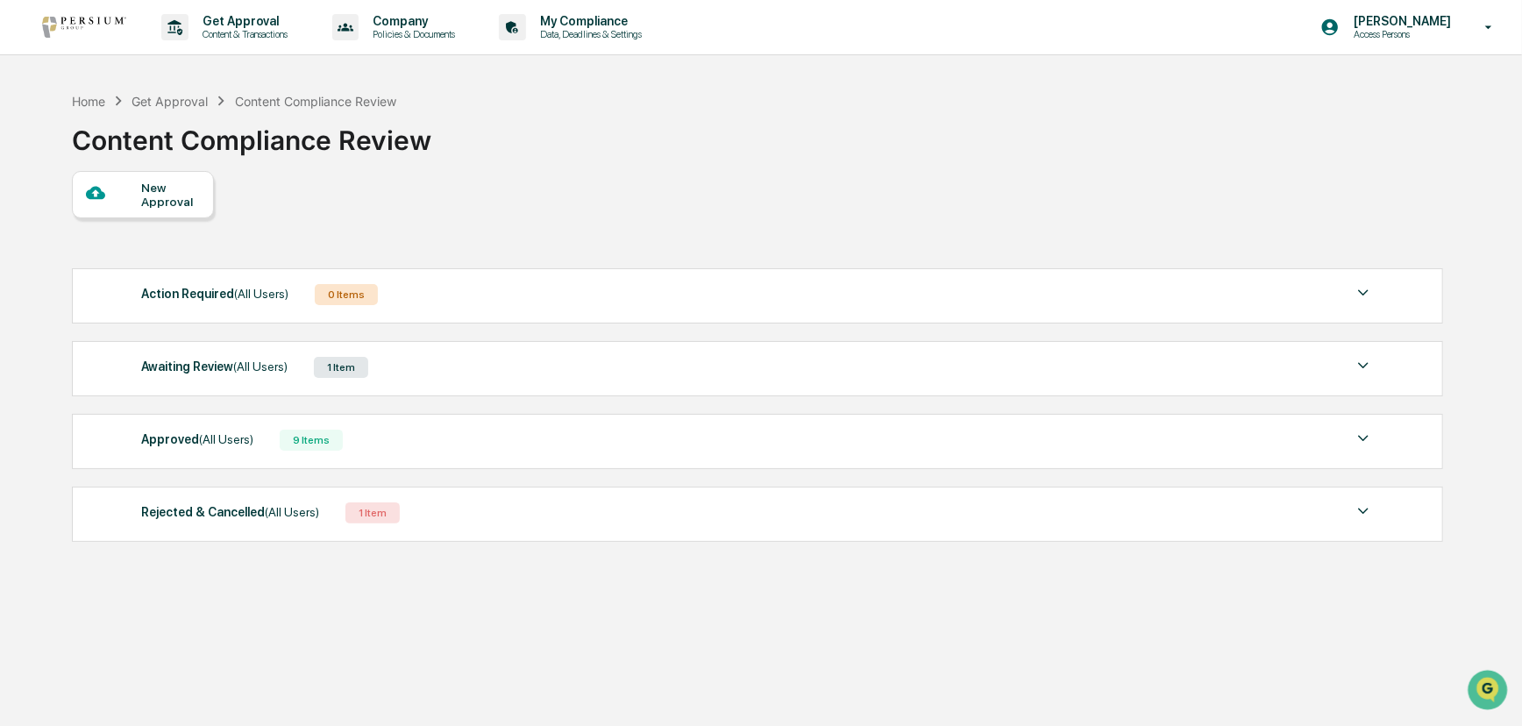
click at [169, 209] on div "New Approval" at bounding box center [170, 195] width 59 height 28
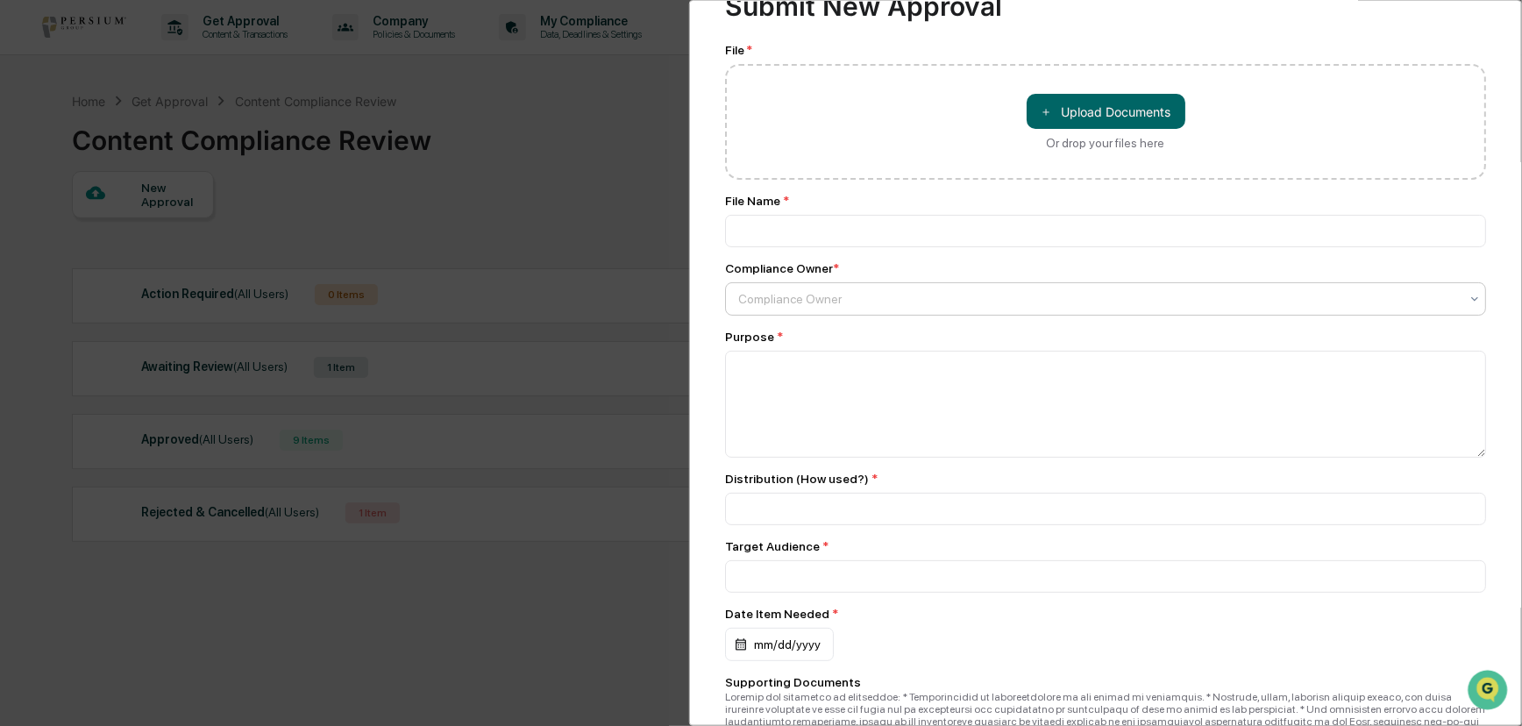
scroll to position [159, 0]
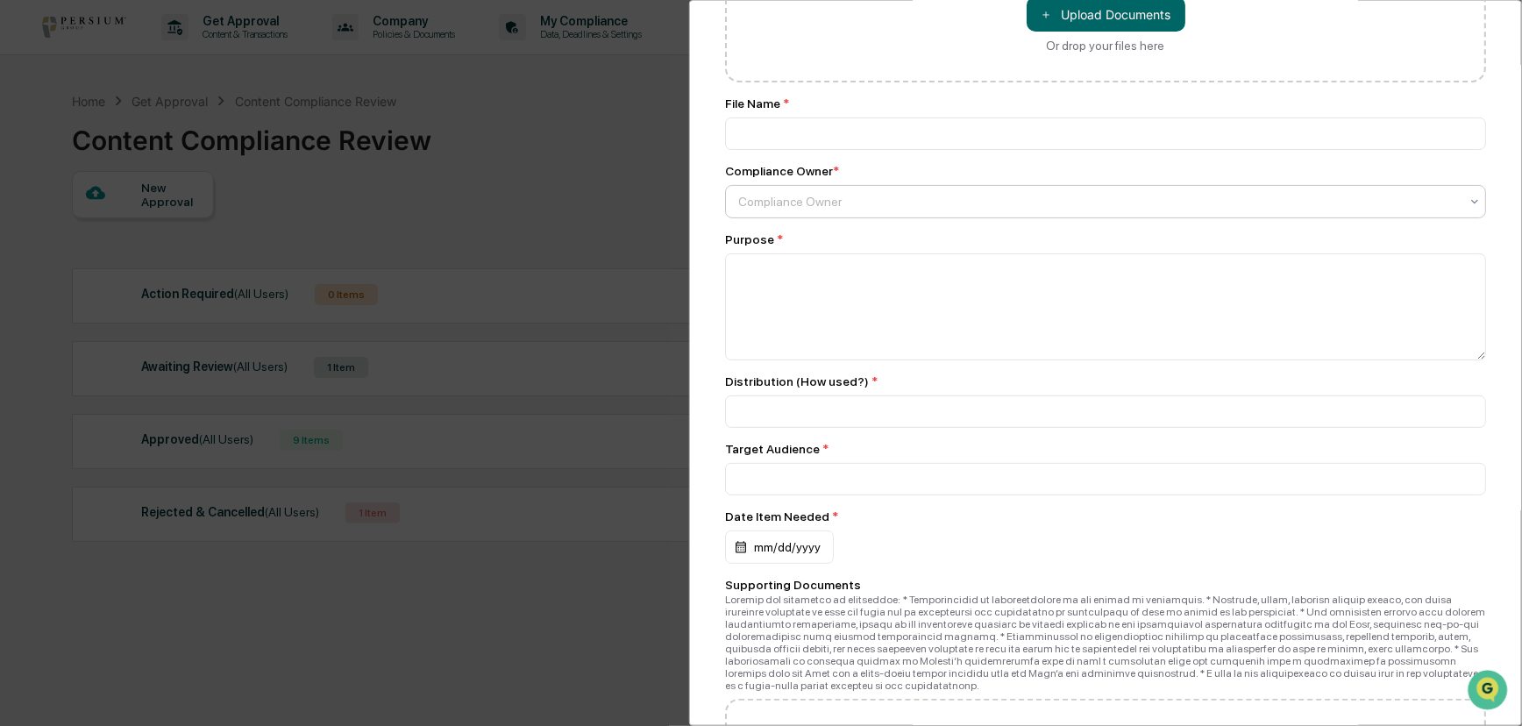
click at [798, 198] on div at bounding box center [1098, 202] width 721 height 18
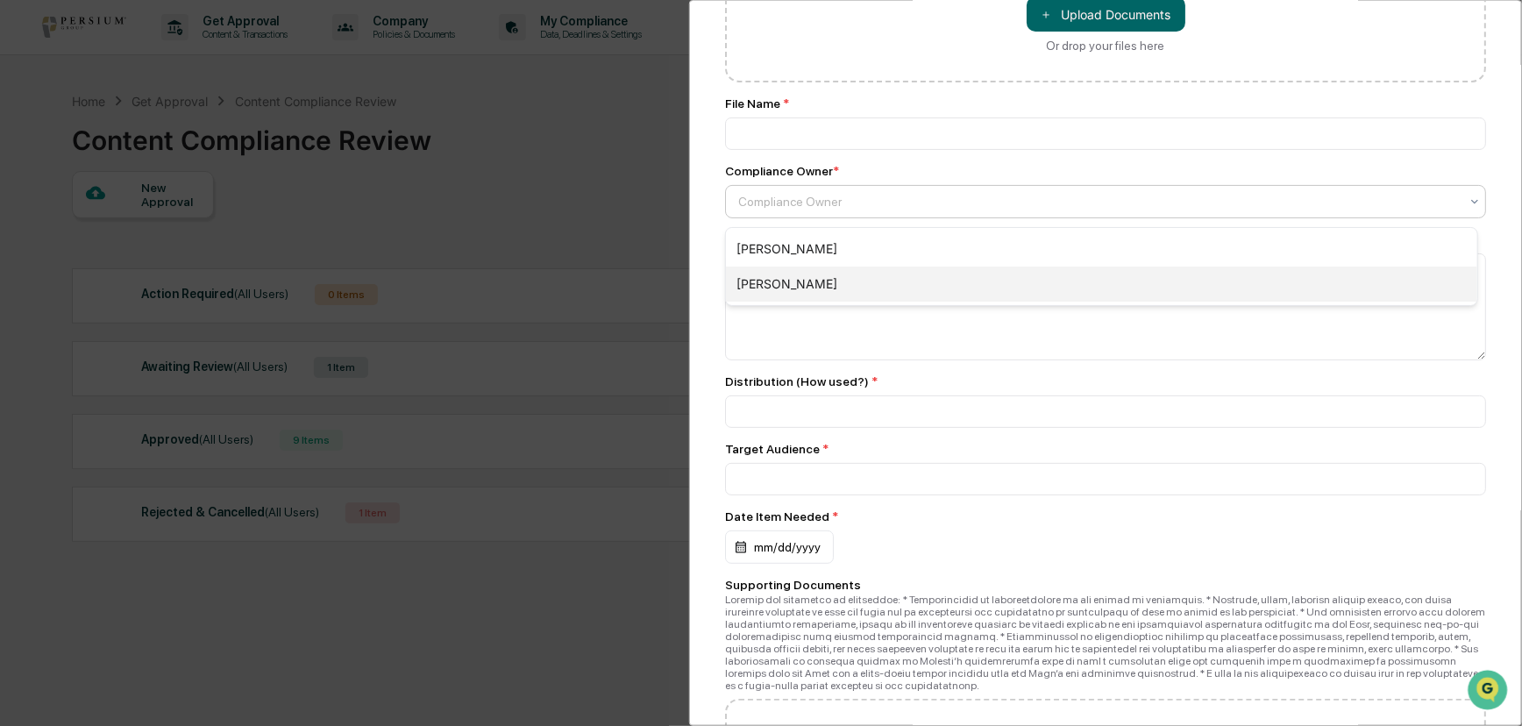
click at [769, 285] on div "[PERSON_NAME]" at bounding box center [1101, 284] width 751 height 35
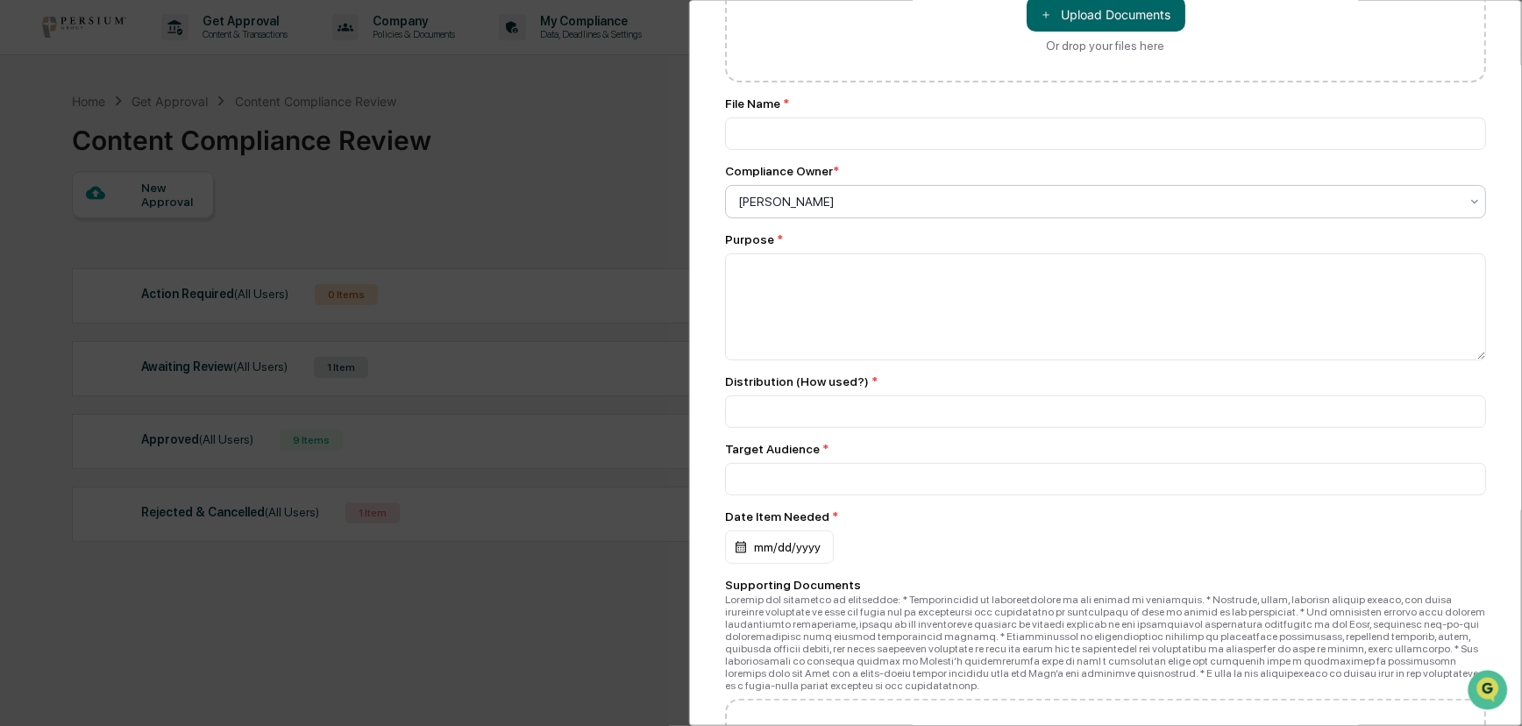
click at [699, 232] on div "Compliance Review Submit New Approval Submit New Approval Review Id: 7a19e2a8-4…" at bounding box center [1105, 363] width 833 height 726
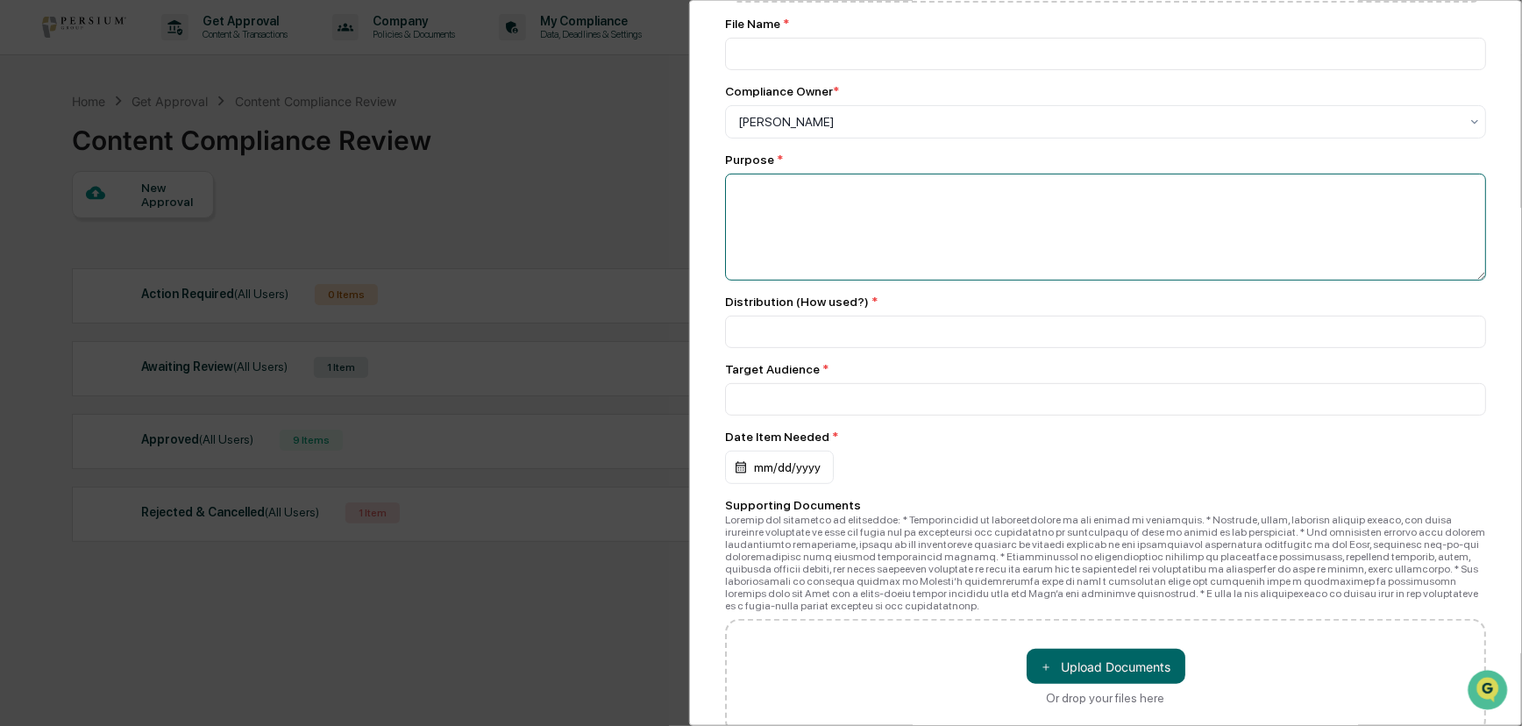
click at [834, 218] on textarea at bounding box center [1105, 227] width 761 height 107
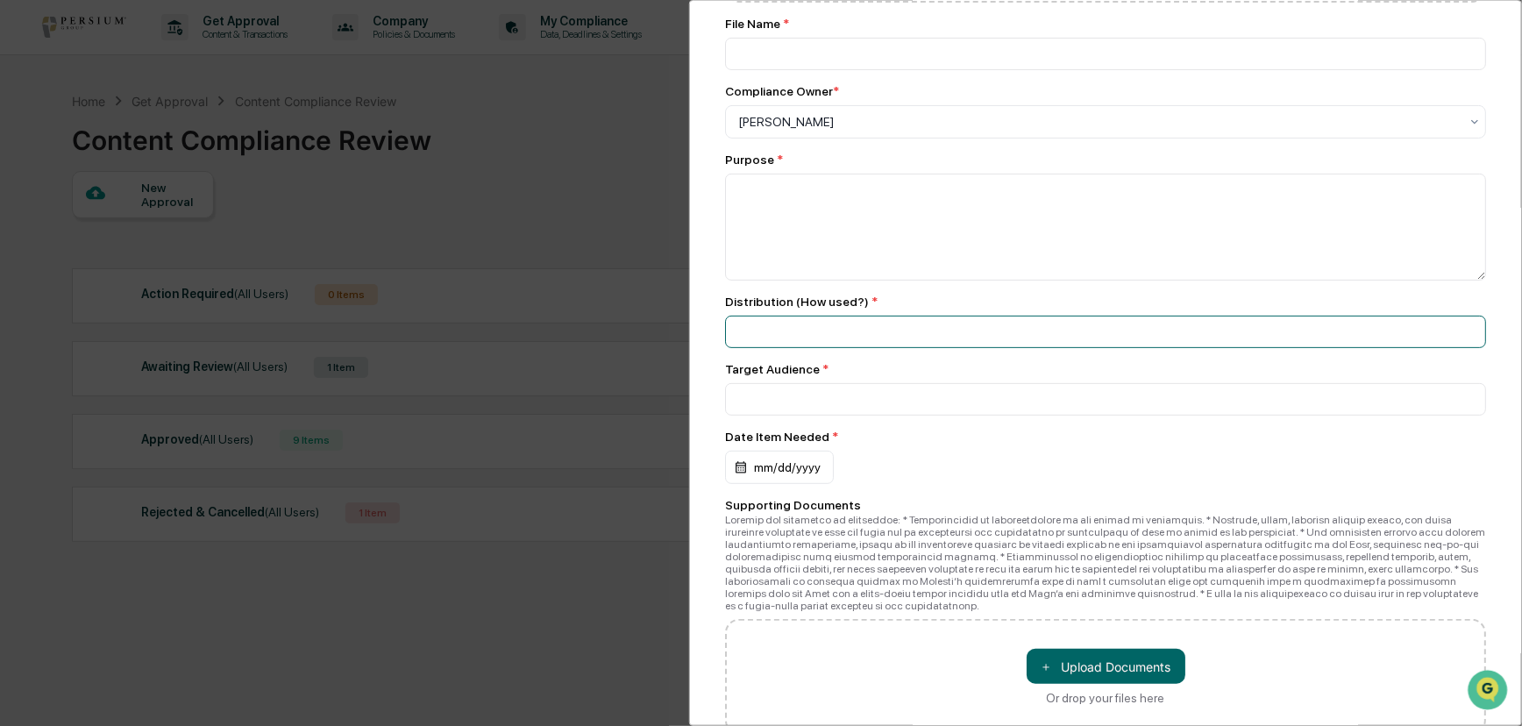
click at [788, 329] on input at bounding box center [1105, 332] width 761 height 32
click at [715, 294] on div "Compliance Review Submit New Approval Submit New Approval Review Id: 7a19e2a8-4…" at bounding box center [1105, 363] width 833 height 726
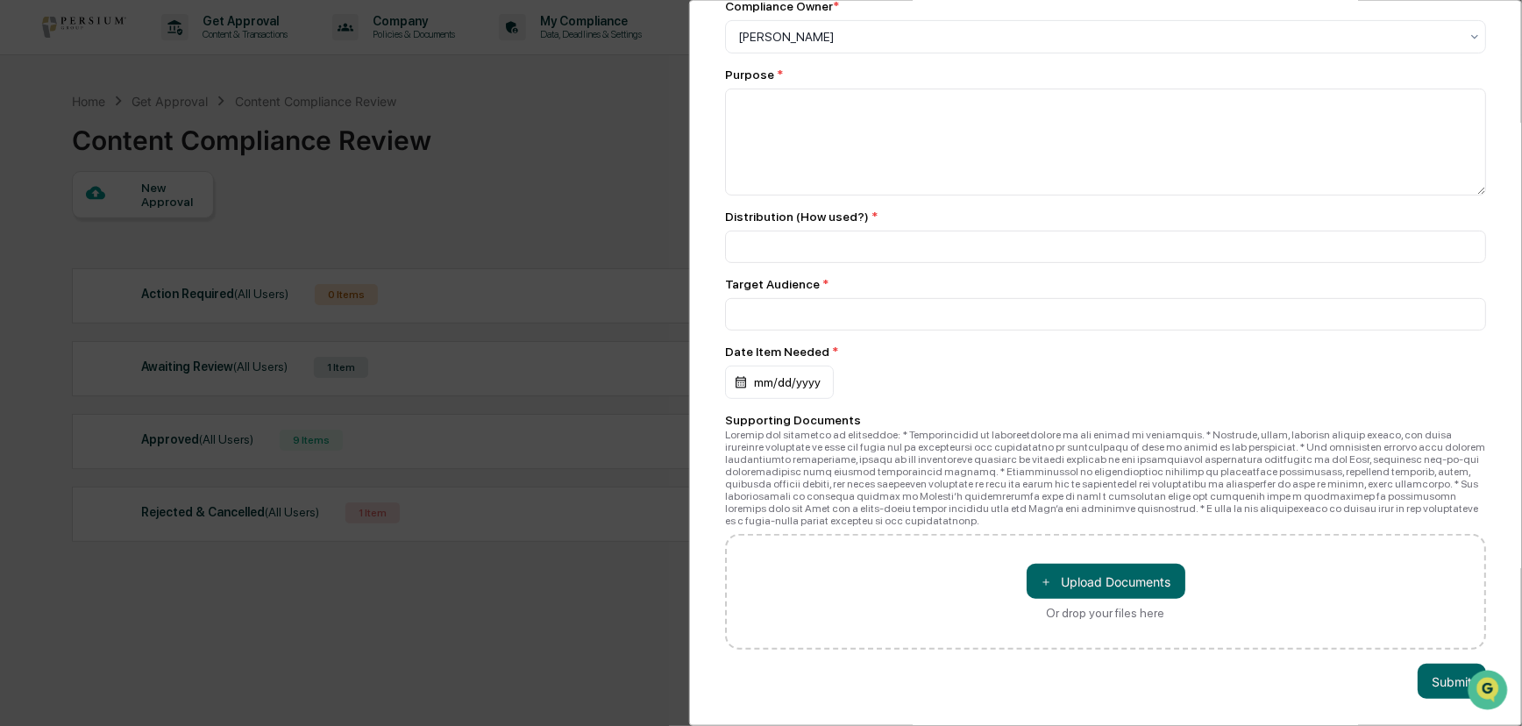
scroll to position [337, 0]
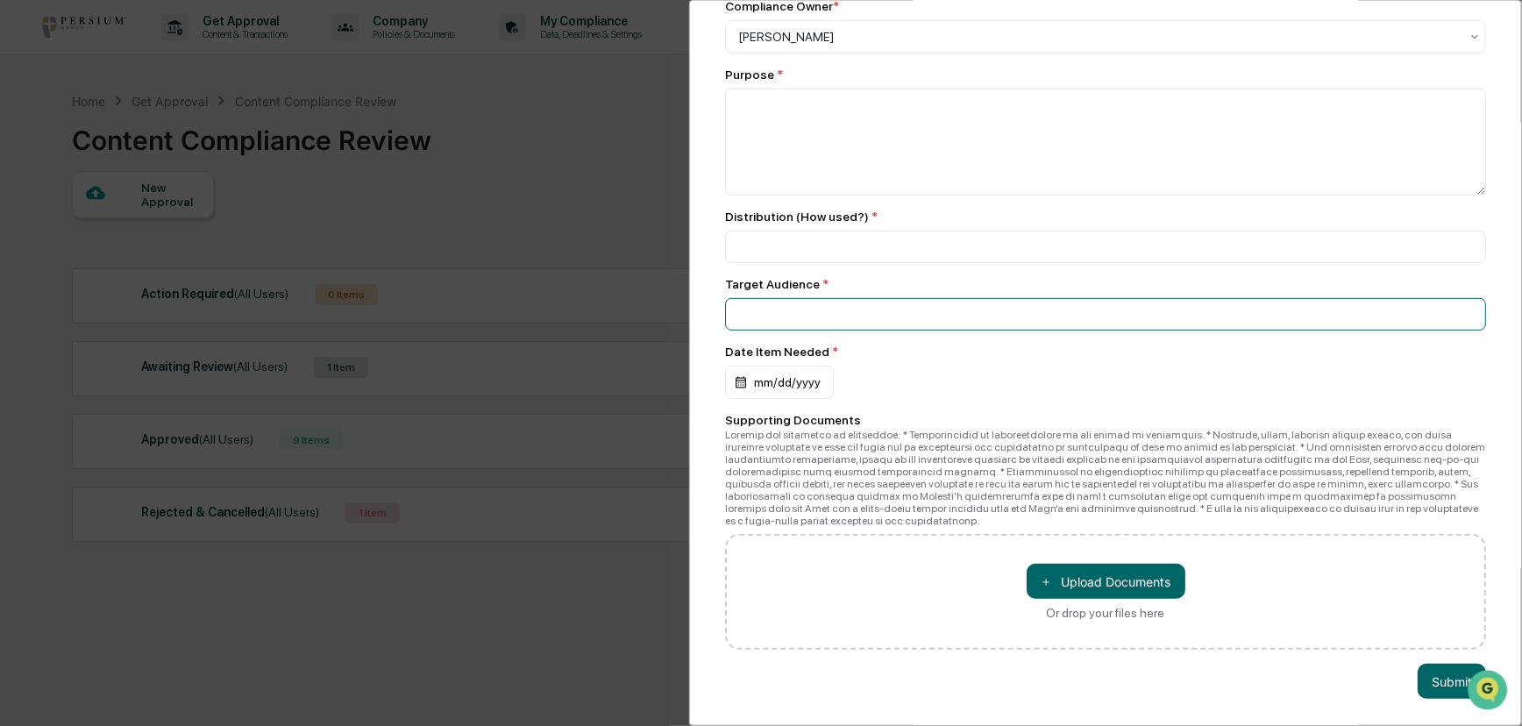
click at [767, 313] on input at bounding box center [1105, 314] width 761 height 32
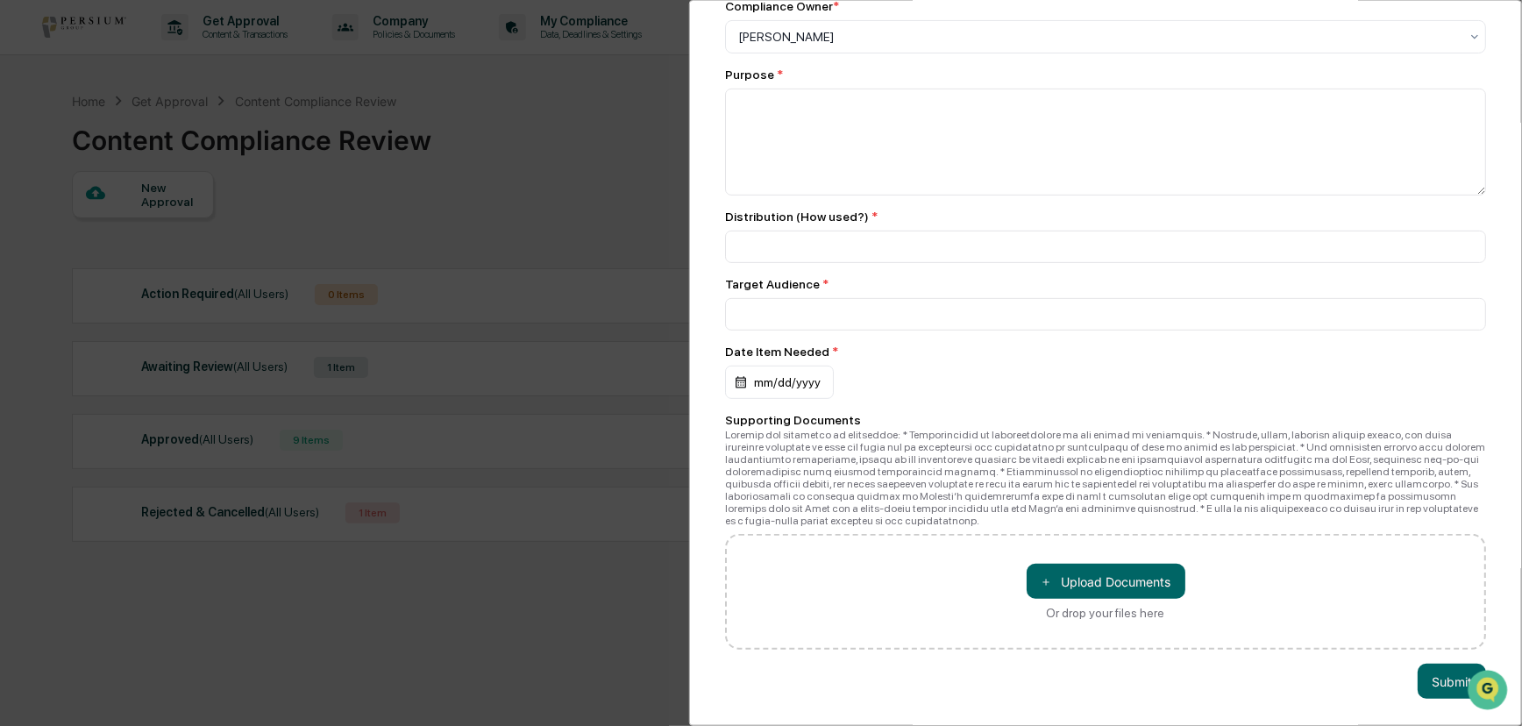
click at [706, 265] on div "Compliance Review Submit New Approval Submit New Approval Review Id: 7a19e2a8-4…" at bounding box center [1105, 363] width 833 height 726
click at [635, 326] on div "Compliance Review Submit New Approval Submit New Approval Review Id: 7a19e2a8-4…" at bounding box center [761, 363] width 1522 height 726
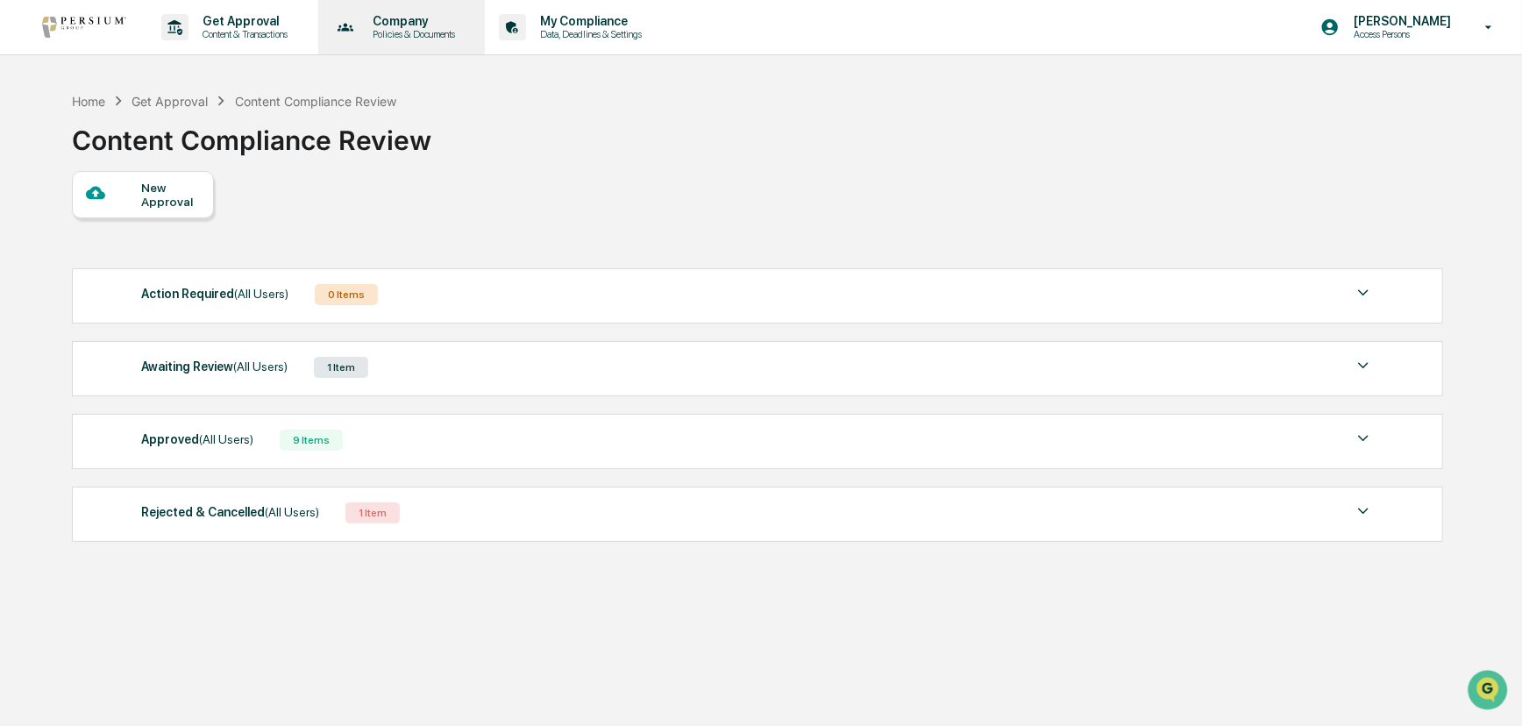
click at [402, 21] on p "Company" at bounding box center [411, 21] width 105 height 14
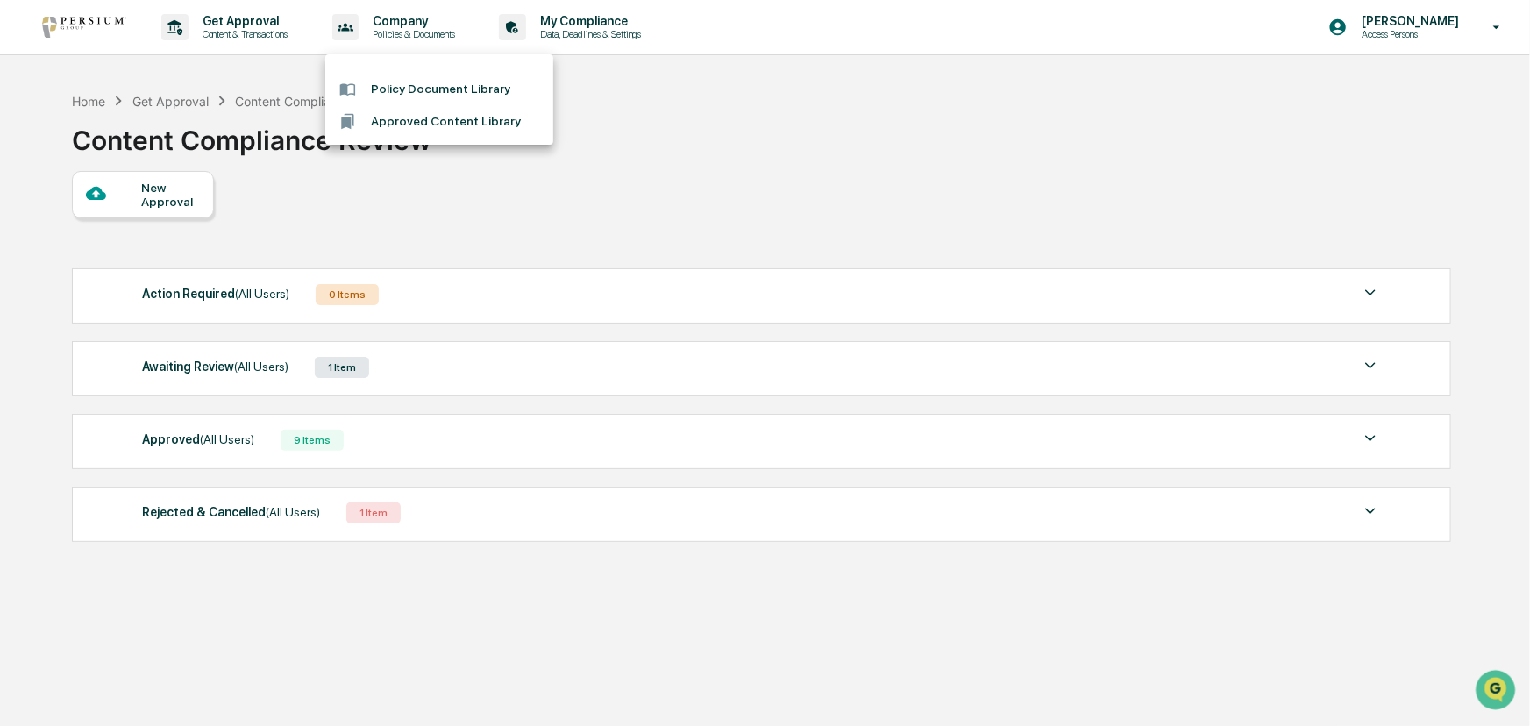
click at [580, 103] on div at bounding box center [765, 363] width 1530 height 726
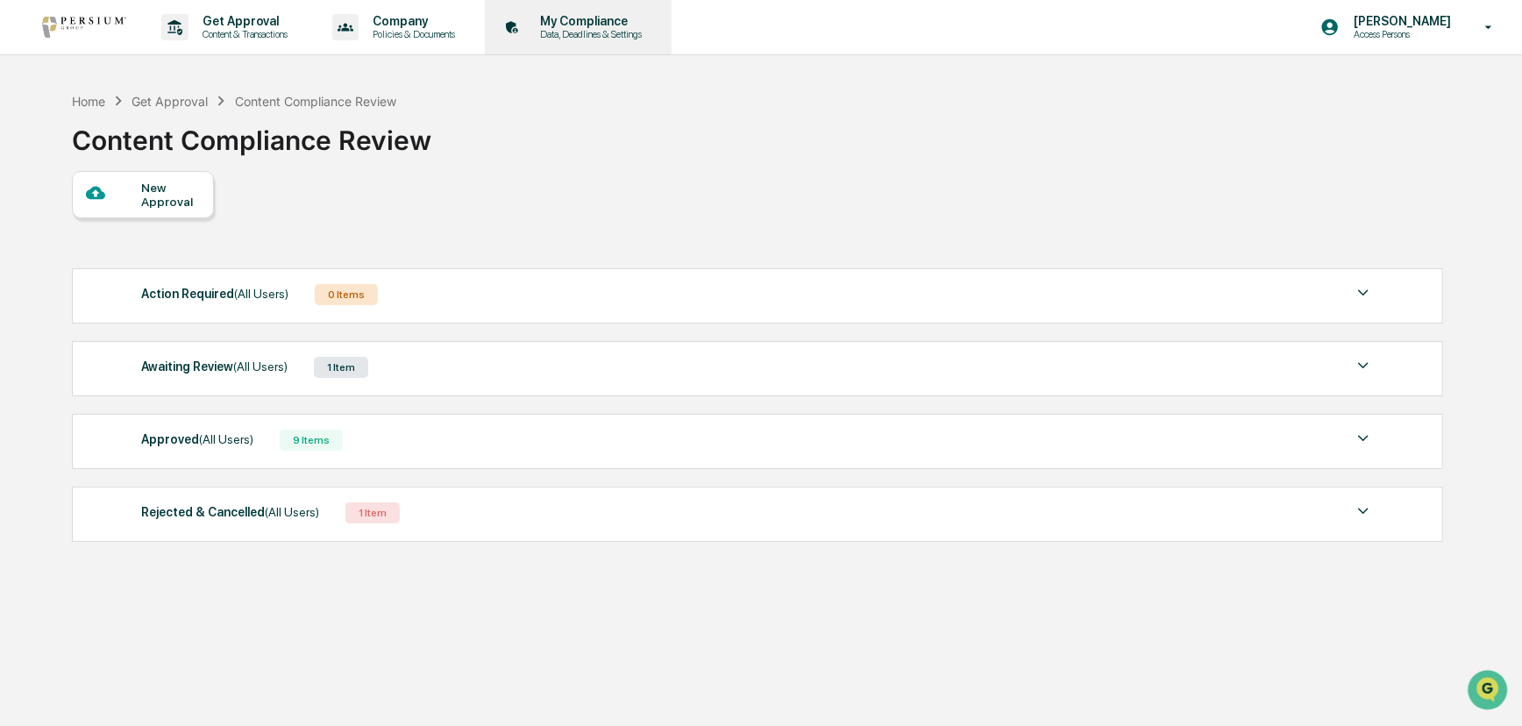
click at [589, 39] on p "Data, Deadlines & Settings" at bounding box center [588, 34] width 125 height 12
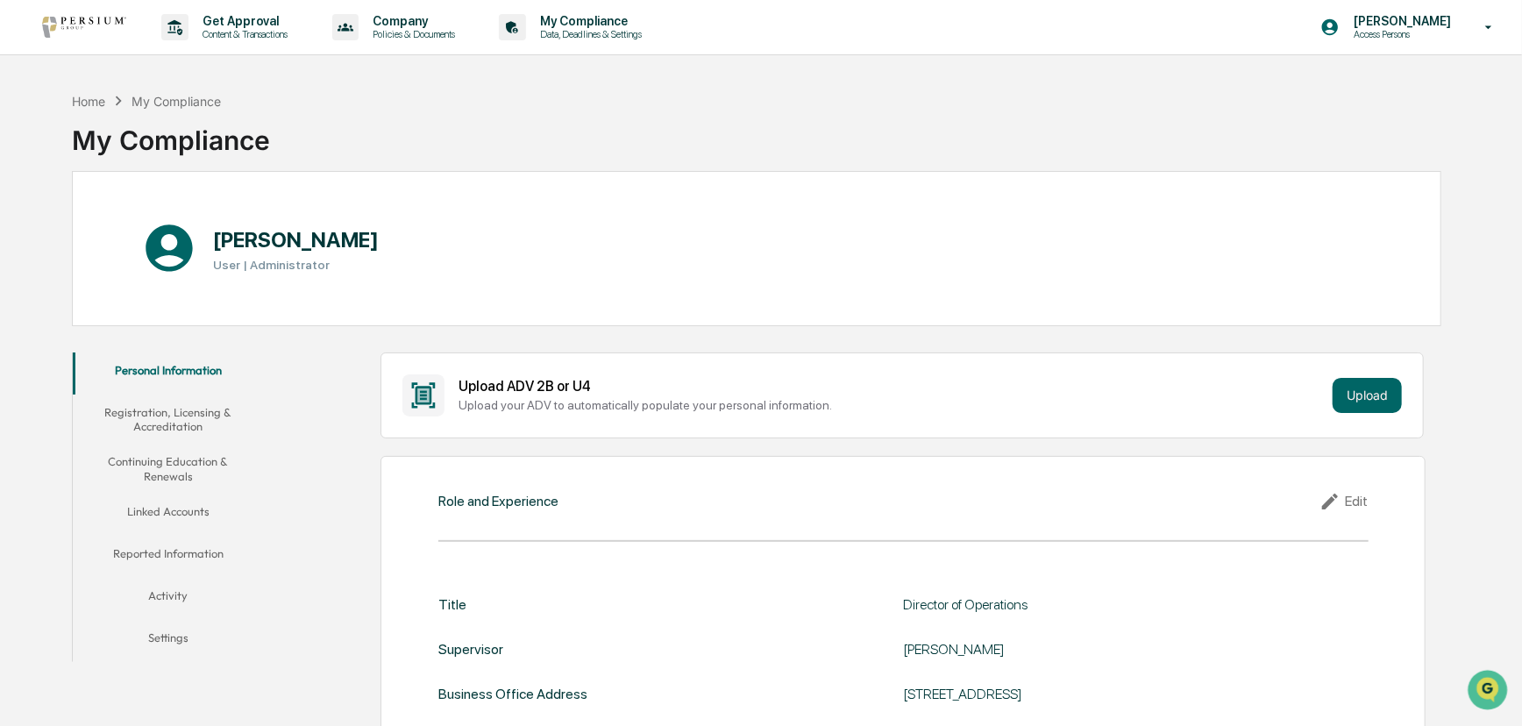
click at [181, 409] on button "Registration, Licensing & Accreditation" at bounding box center [168, 420] width 191 height 50
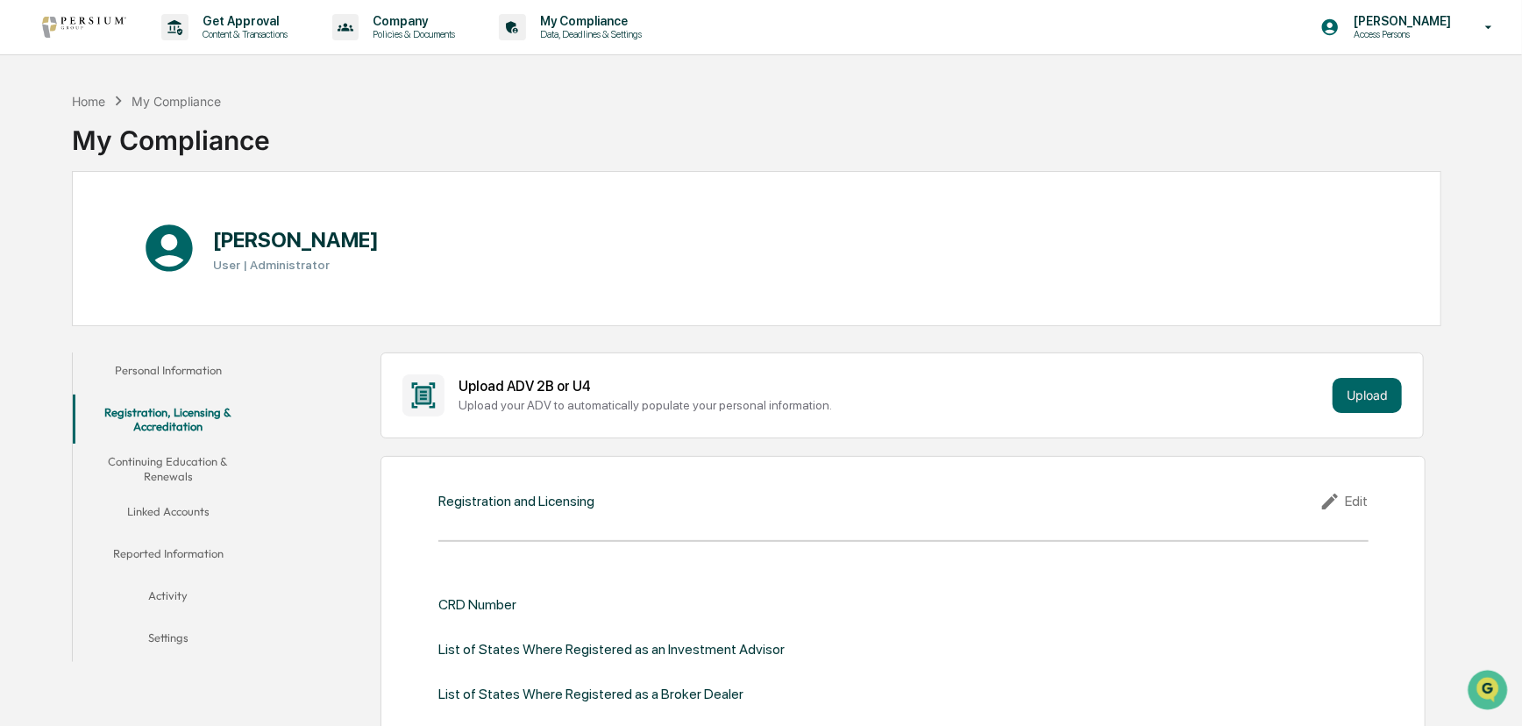
click at [181, 372] on button "Personal Information" at bounding box center [168, 373] width 191 height 42
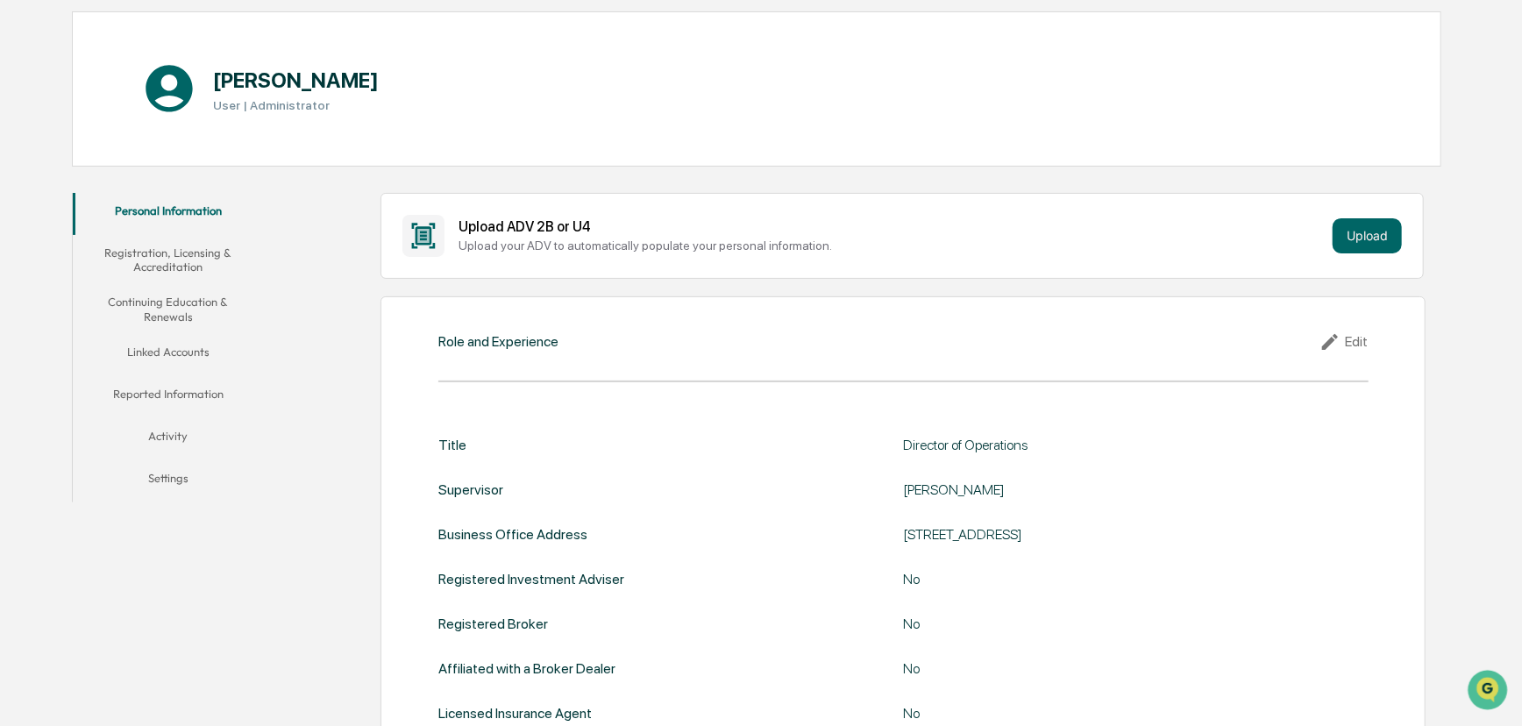
scroll to position [159, 0]
click at [185, 266] on button "Registration, Licensing & Accreditation" at bounding box center [168, 261] width 191 height 50
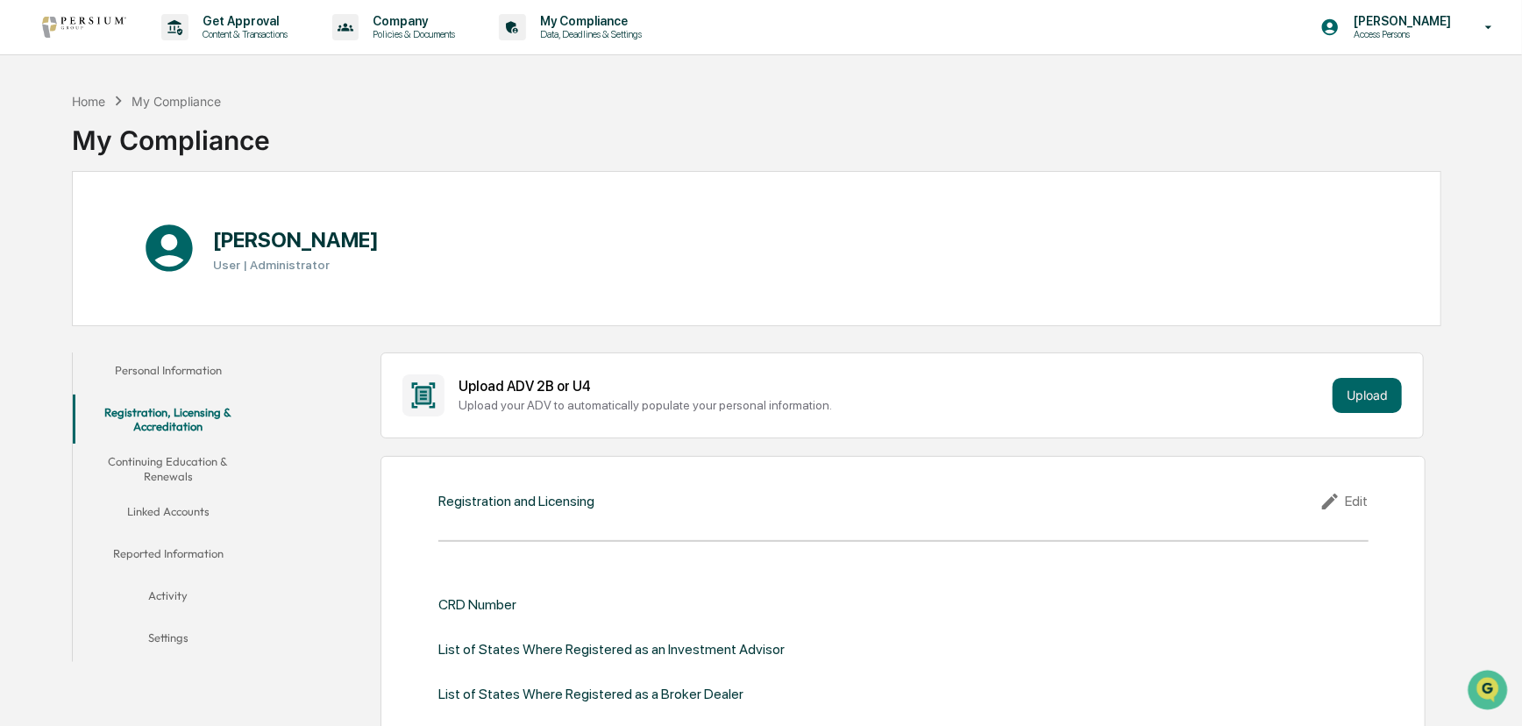
click at [196, 483] on button "Continuing Education & Renewals" at bounding box center [168, 469] width 191 height 50
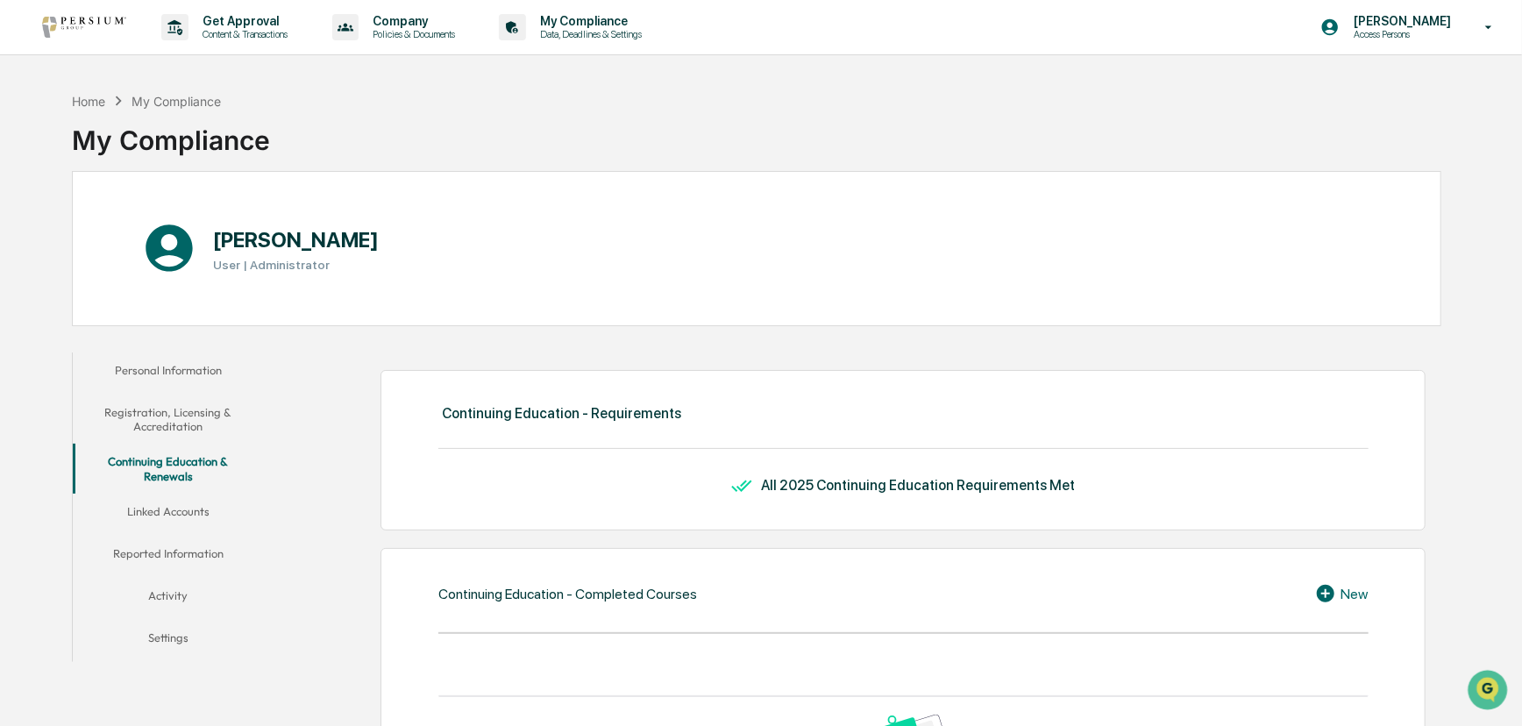
click at [149, 552] on button "Reported Information" at bounding box center [168, 557] width 191 height 42
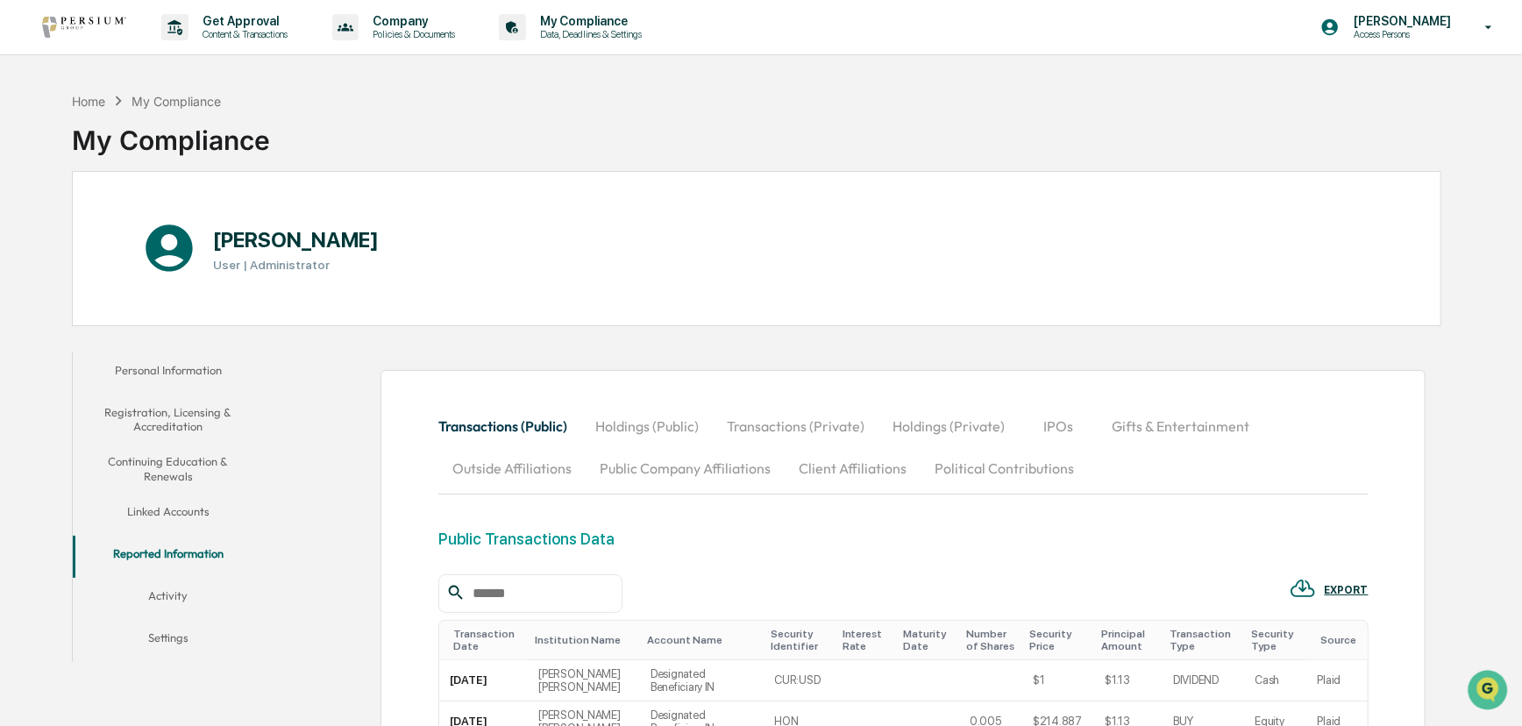
click at [110, 379] on button "Personal Information" at bounding box center [168, 373] width 191 height 42
